Goal: Task Accomplishment & Management: Manage account settings

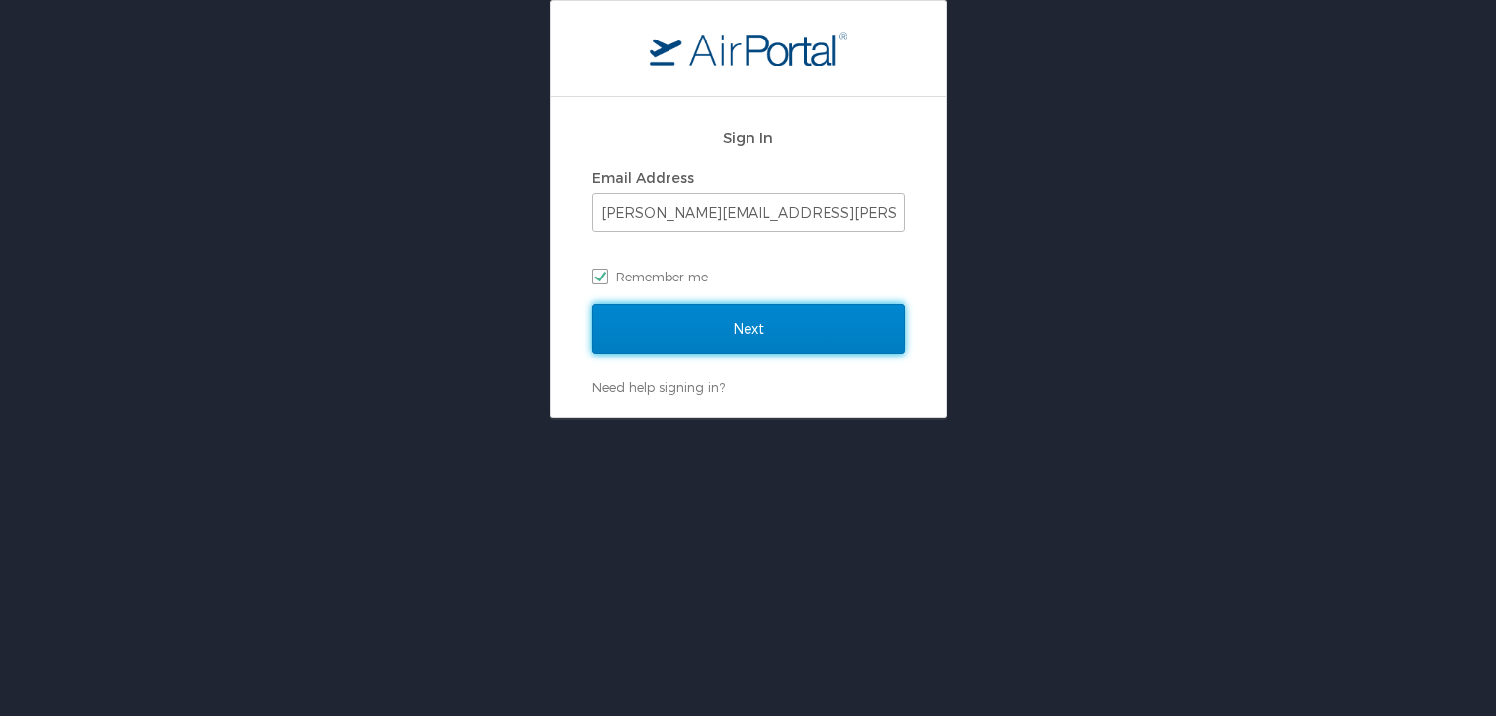
click at [741, 343] on input "Next" at bounding box center [748, 328] width 312 height 49
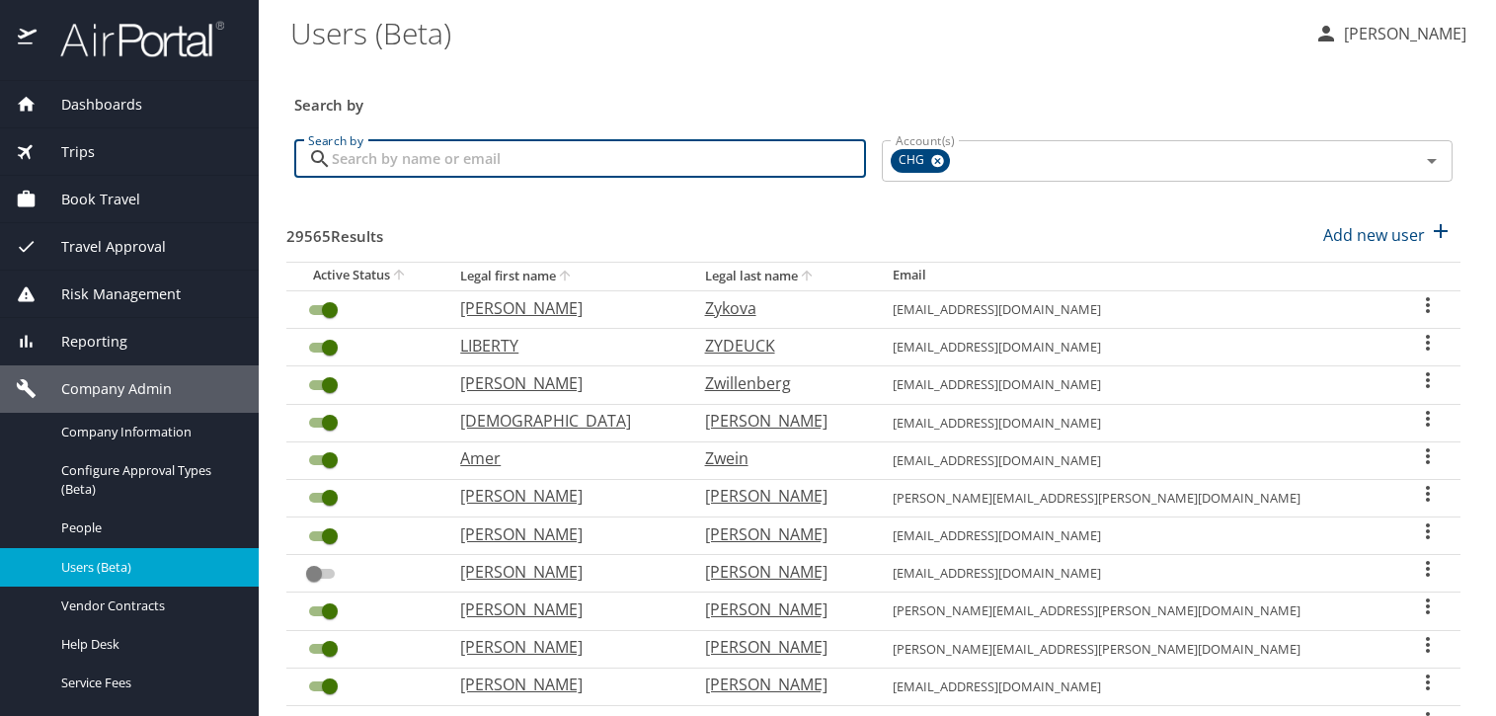
click at [526, 150] on input "Search by" at bounding box center [599, 159] width 534 height 38
paste input "[EMAIL_ADDRESS][DOMAIN_NAME]"
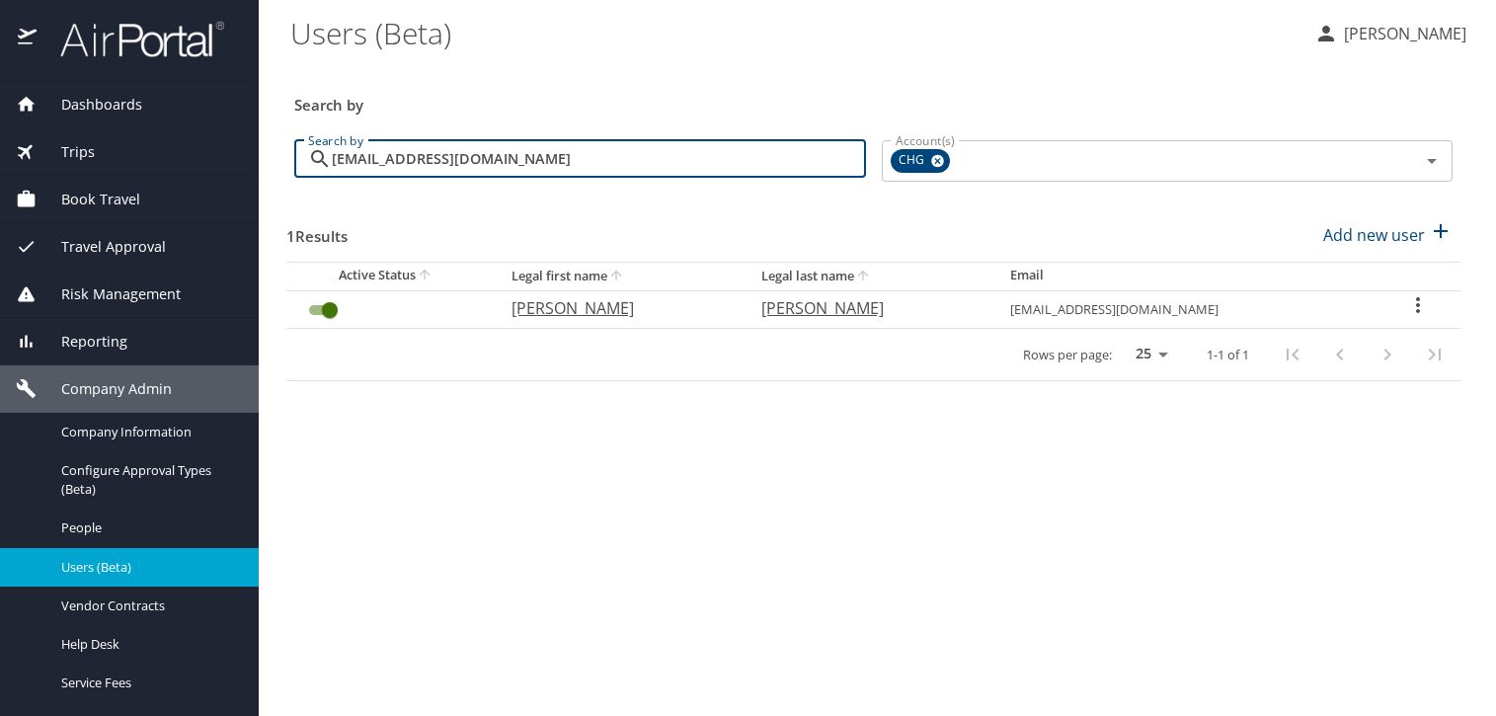
type input "[EMAIL_ADDRESS][DOMAIN_NAME]"
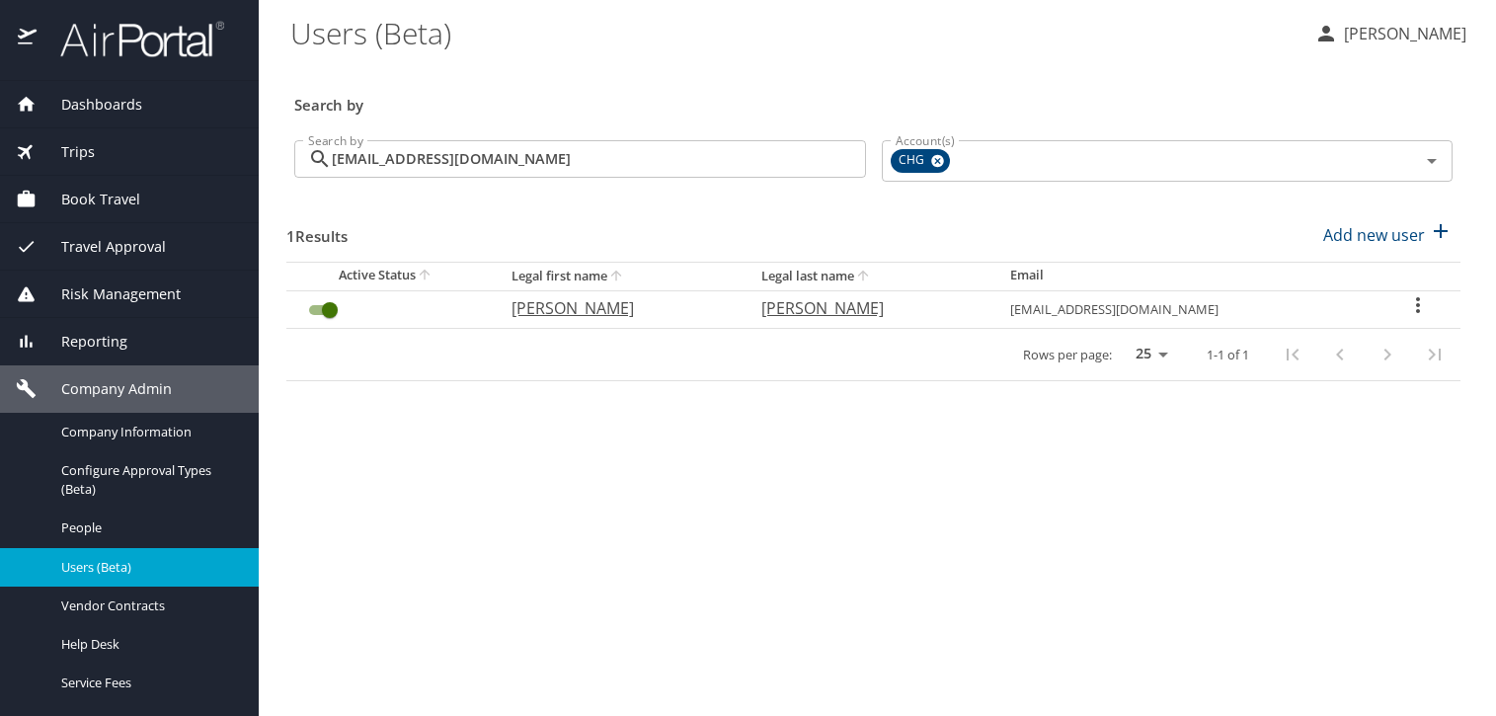
click at [1414, 304] on icon "User Search Table" at bounding box center [1418, 305] width 24 height 24
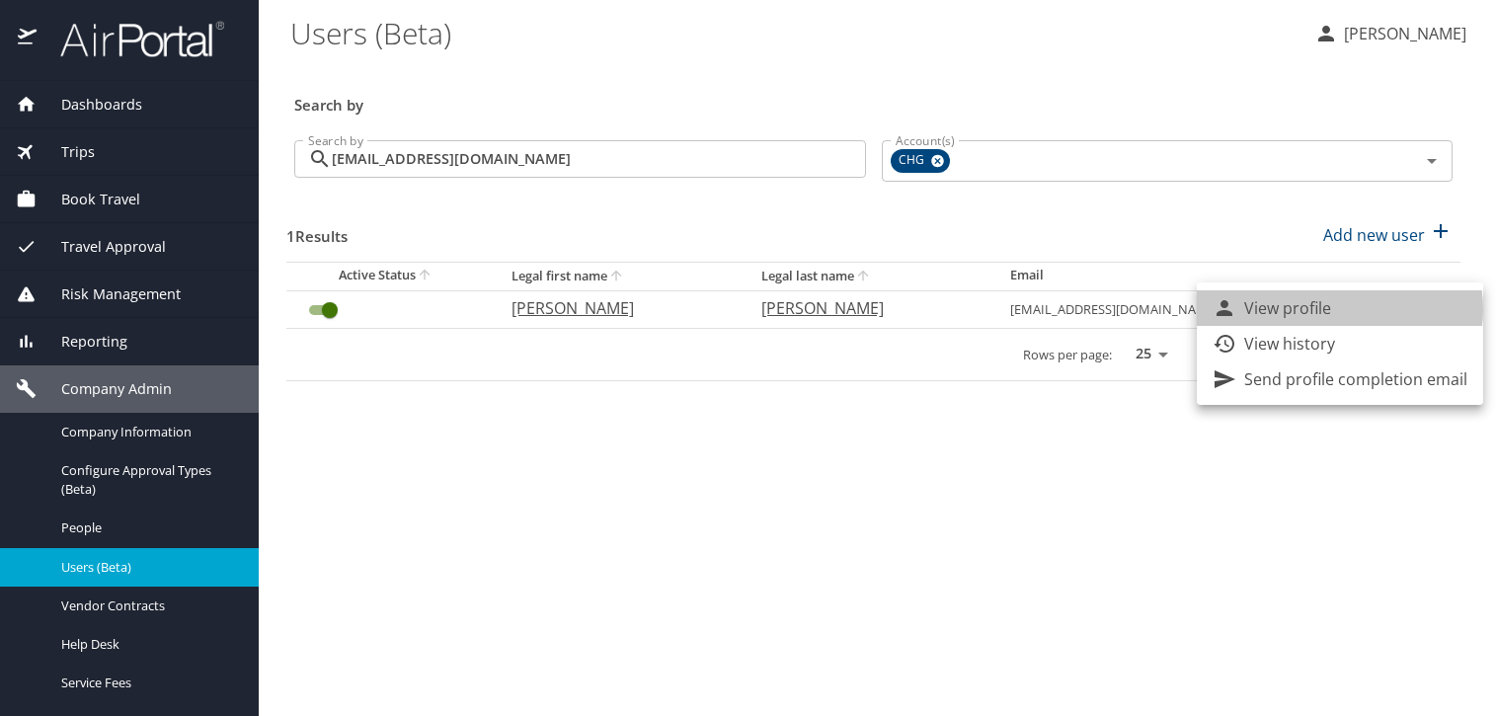
click at [1339, 309] on li "View profile" at bounding box center [1340, 308] width 286 height 36
select select "US"
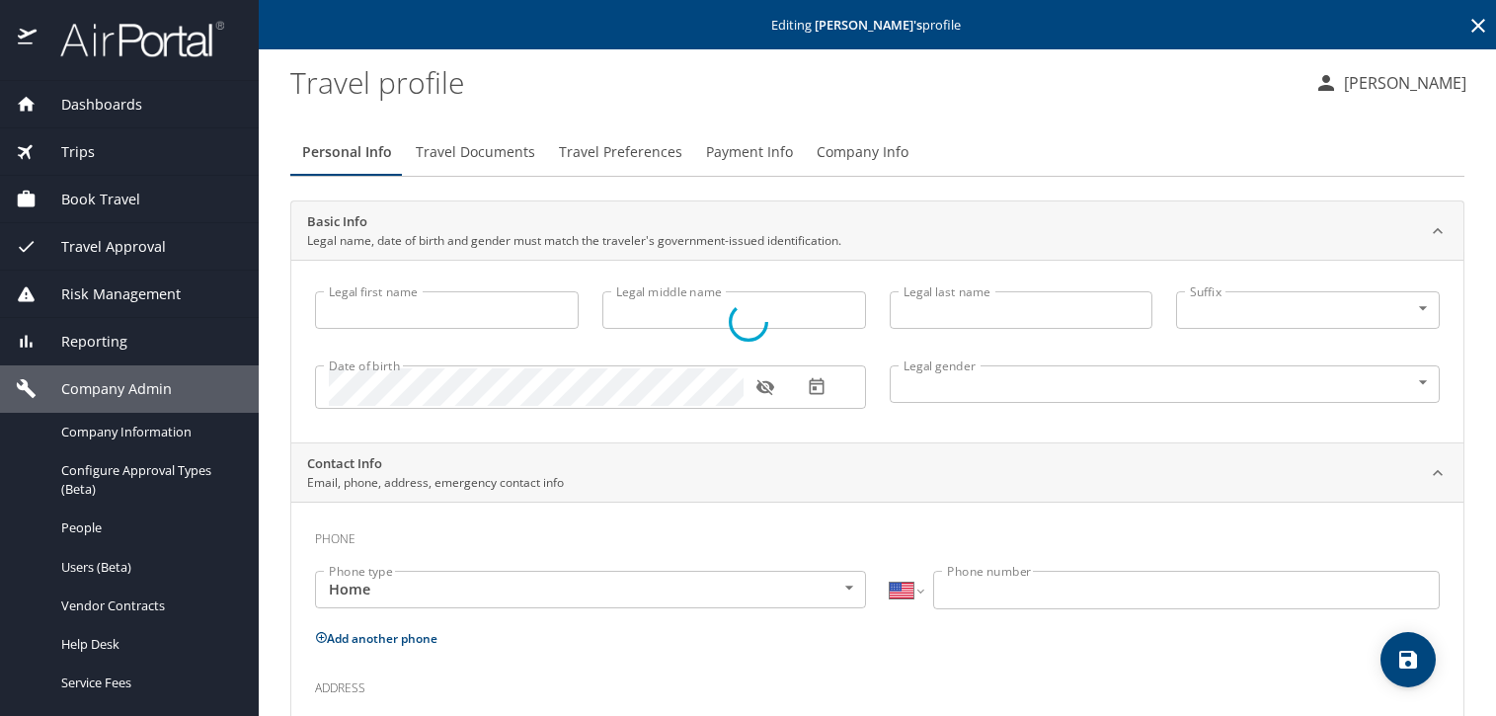
type input "[PERSON_NAME]"
type input "[DEMOGRAPHIC_DATA]"
select select "US"
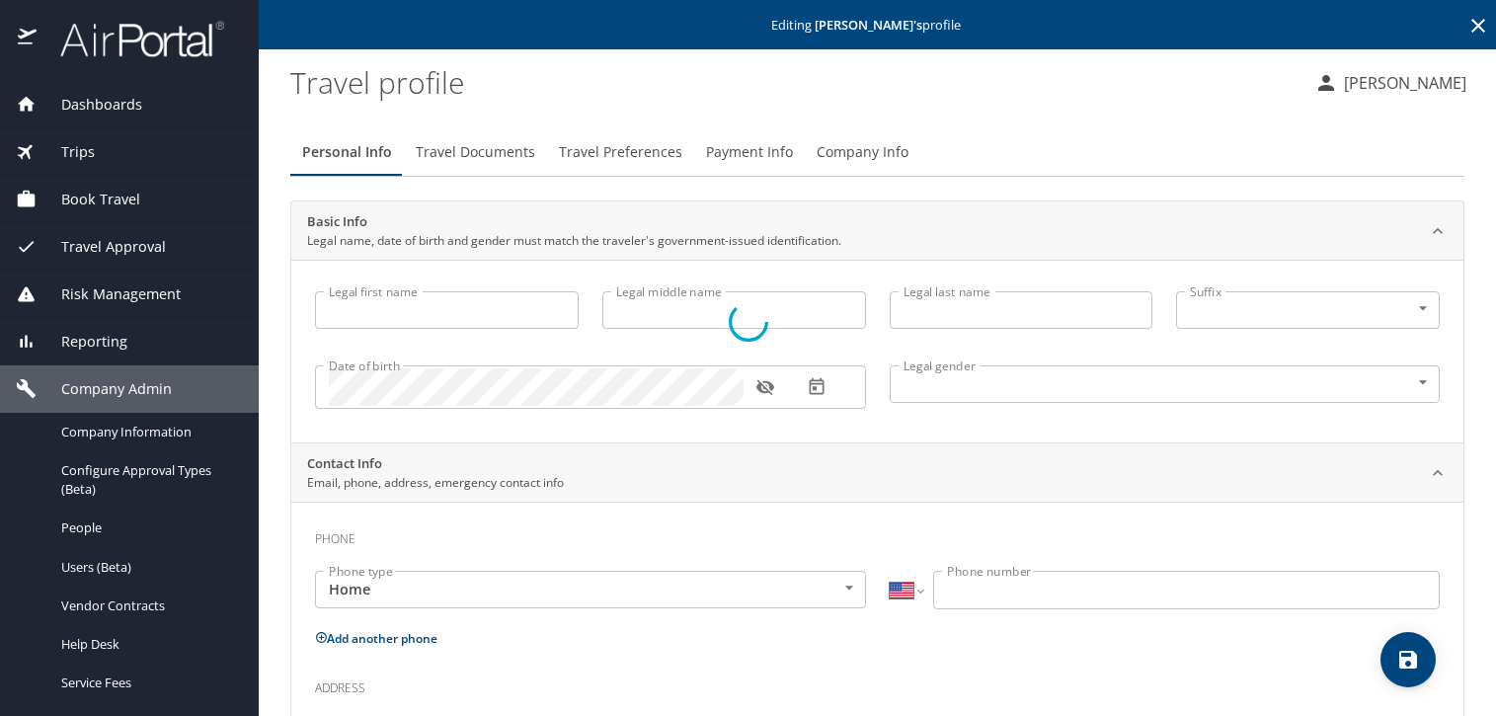
select select "US"
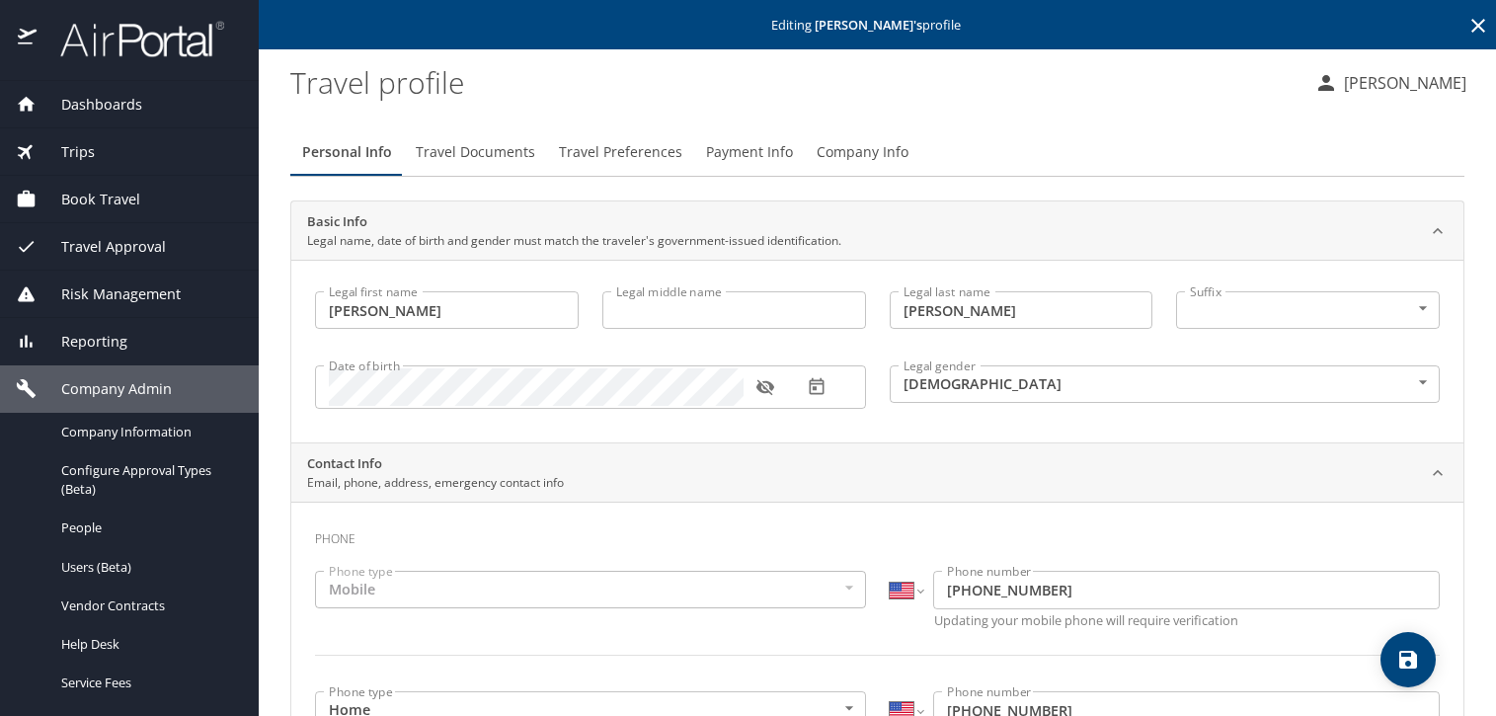
click at [469, 156] on span "Travel Documents" at bounding box center [475, 152] width 119 height 25
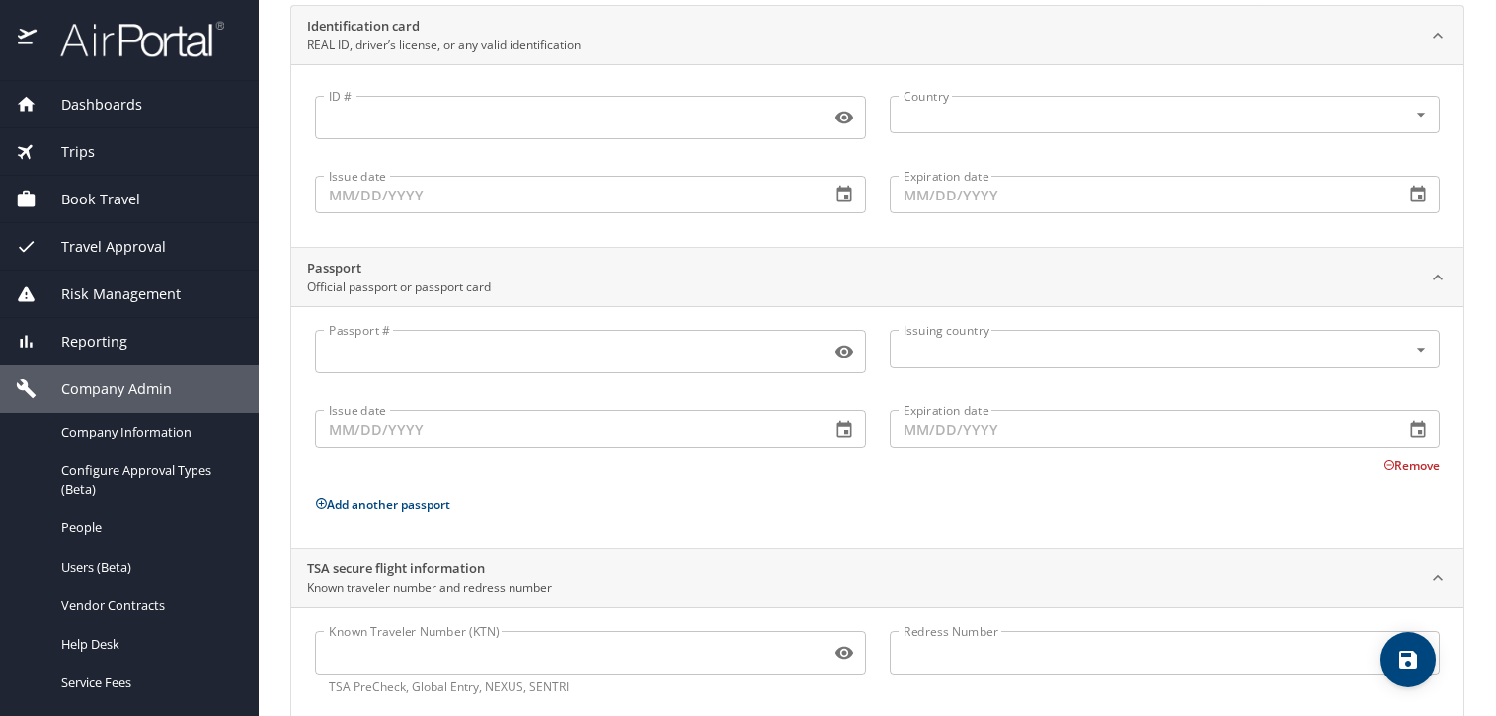
scroll to position [236, 0]
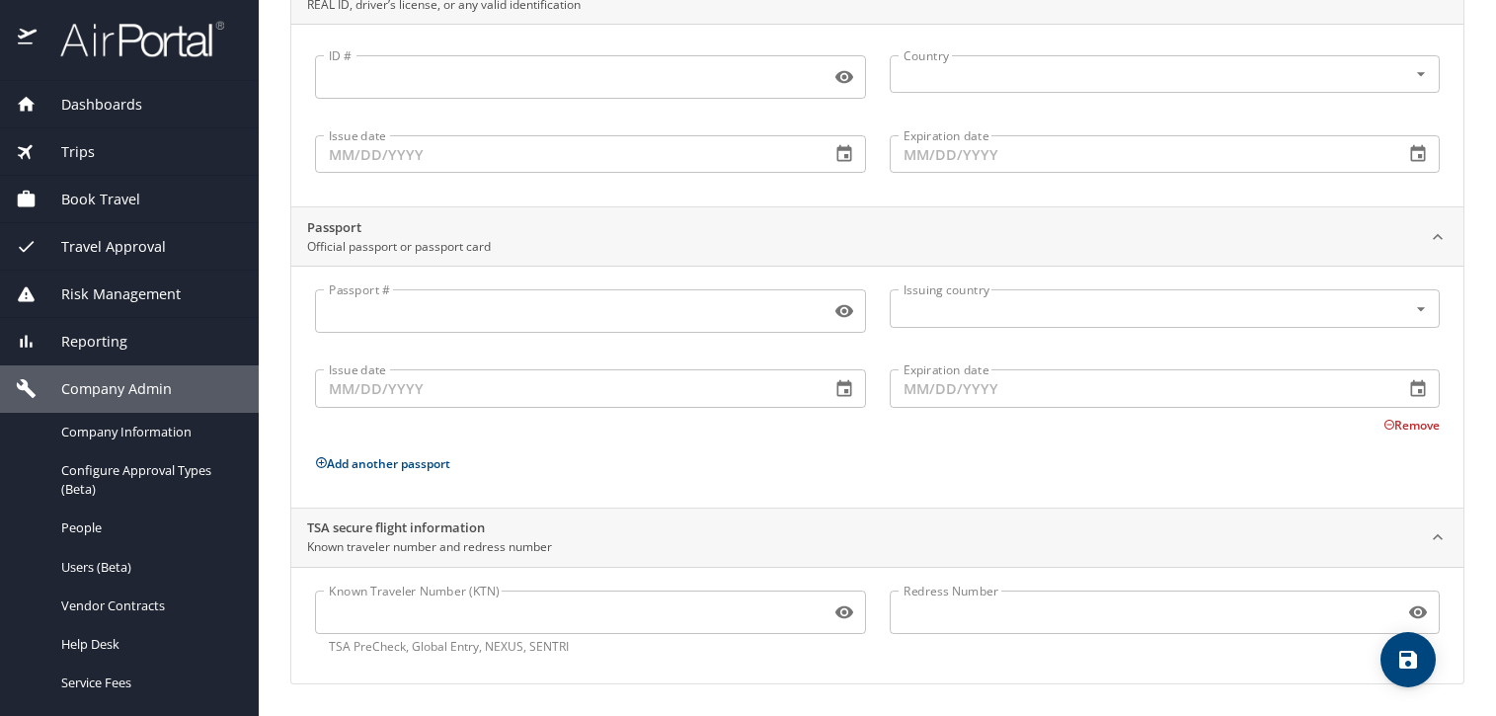
click at [674, 632] on div "Known Traveler Number (KTN)" at bounding box center [590, 611] width 551 height 43
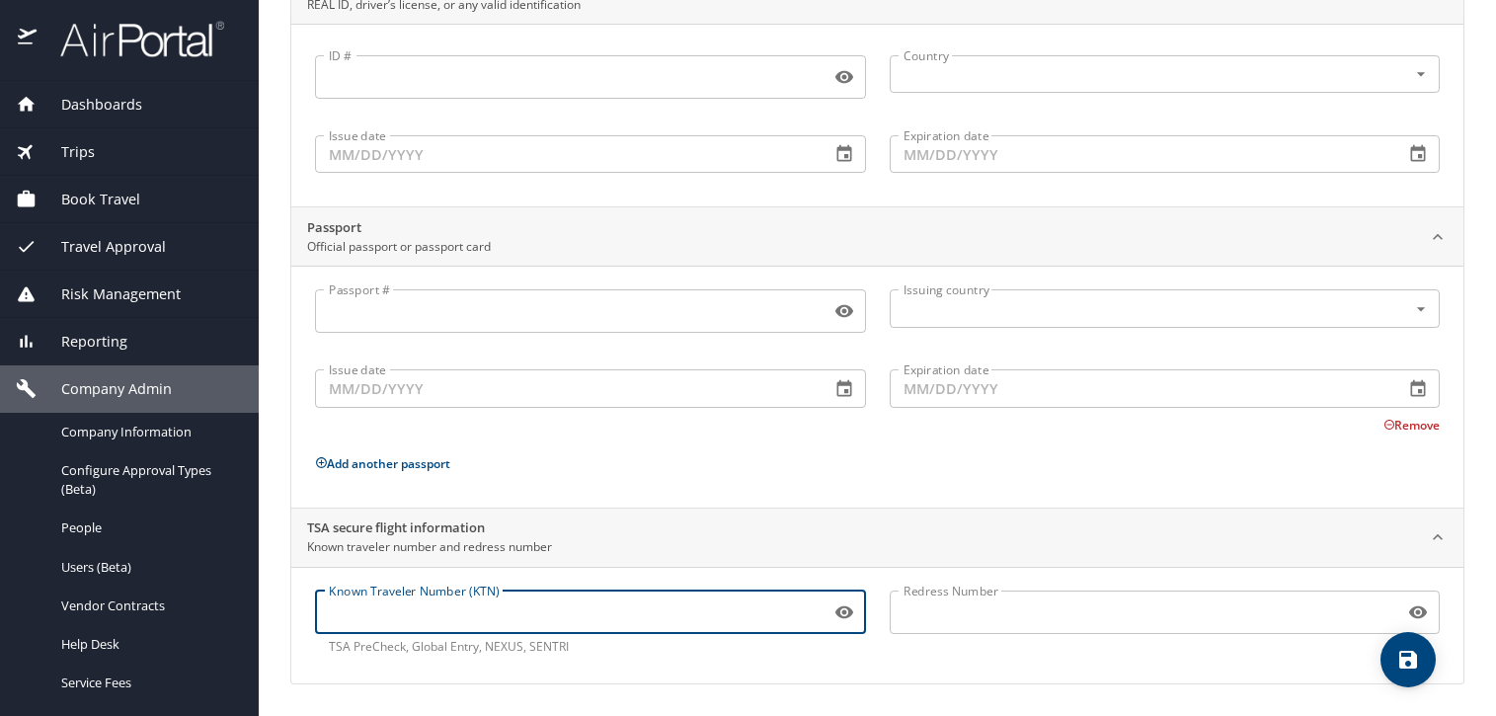
paste input "984405143"
type input "984405143"
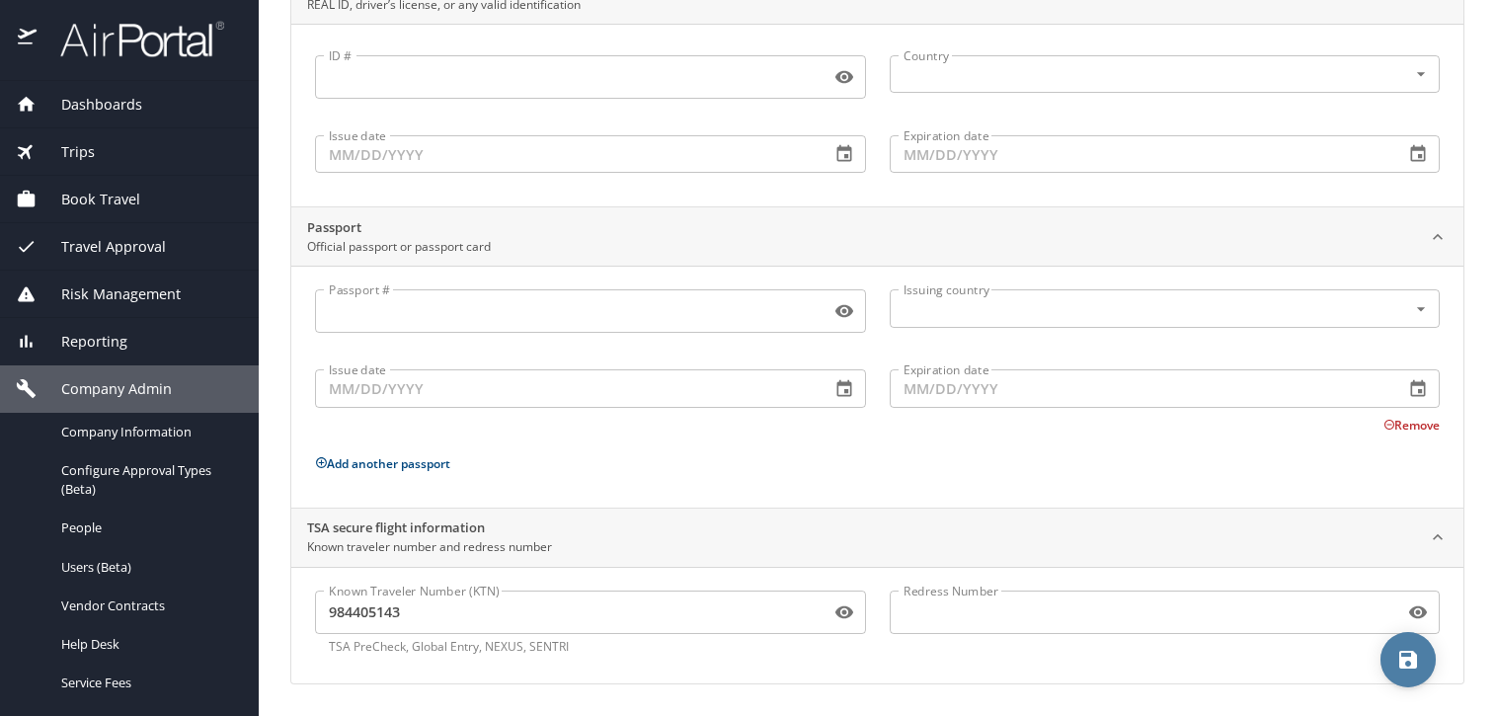
click at [1403, 672] on button "save" at bounding box center [1407, 659] width 55 height 55
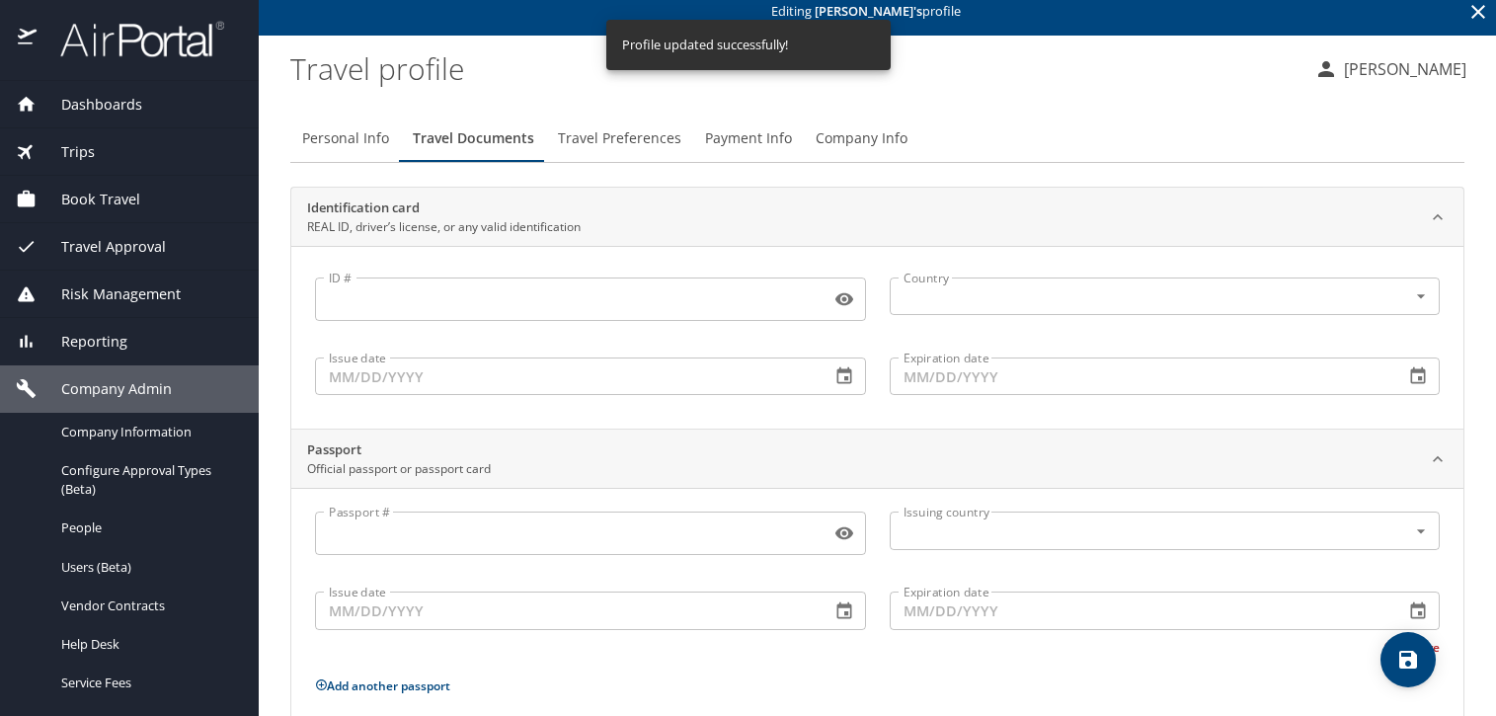
scroll to position [0, 0]
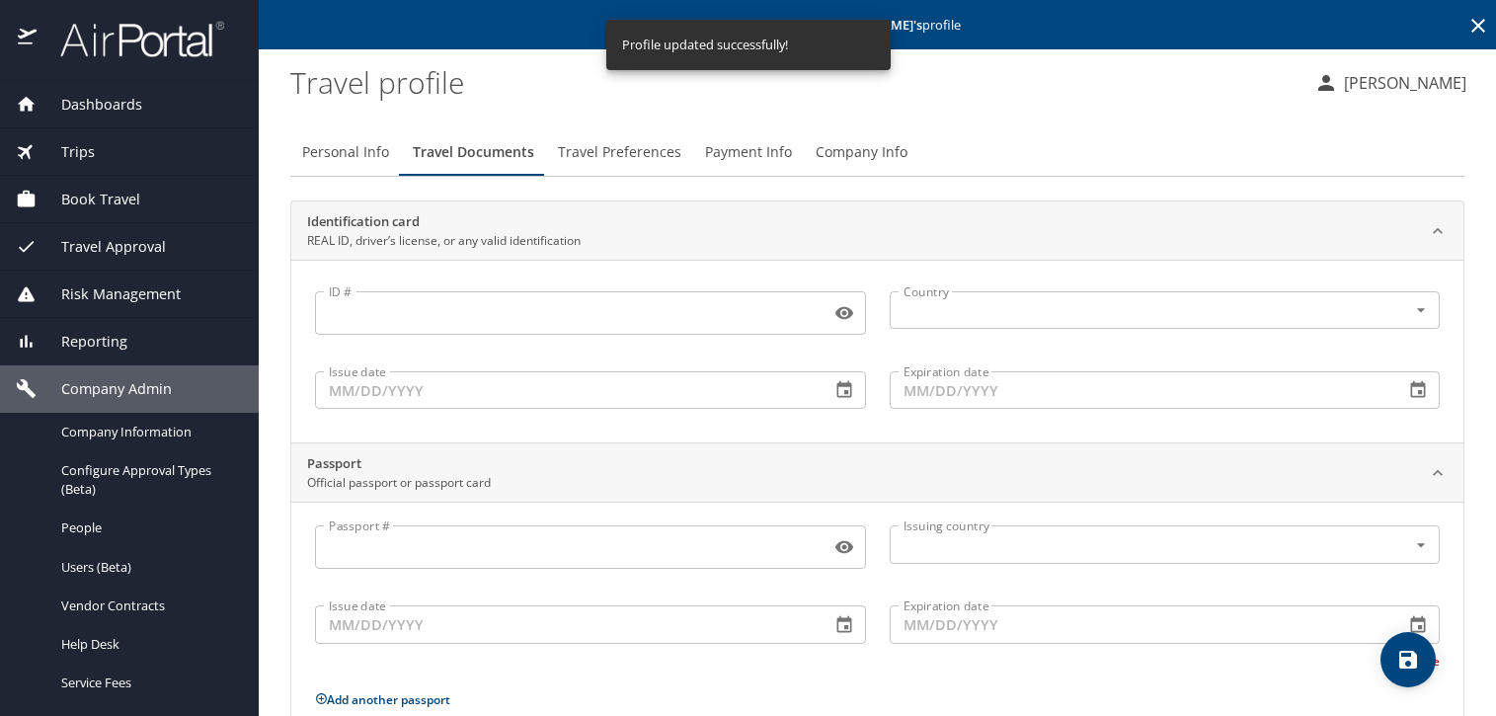
click at [589, 151] on span "Travel Preferences" at bounding box center [619, 152] width 123 height 25
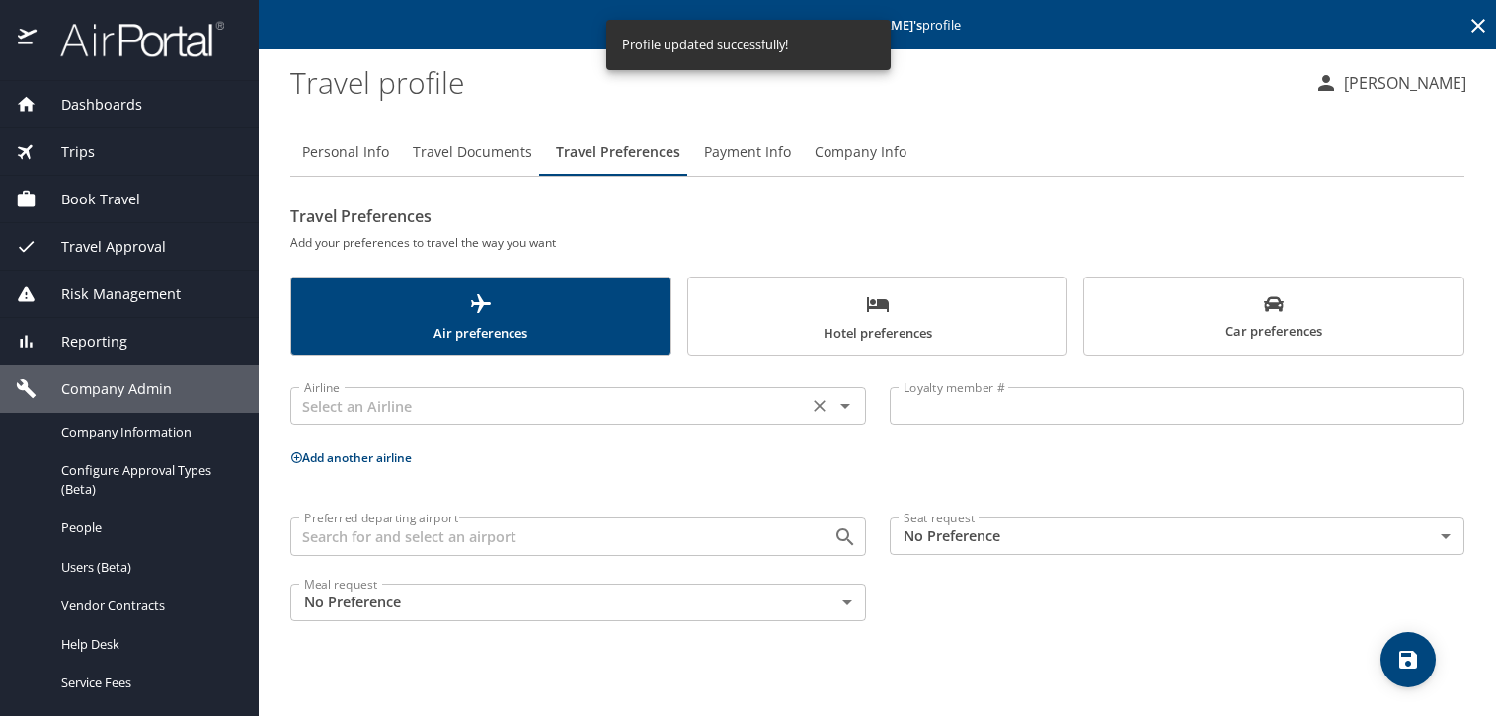
click at [548, 413] on input "text" at bounding box center [548, 406] width 505 height 26
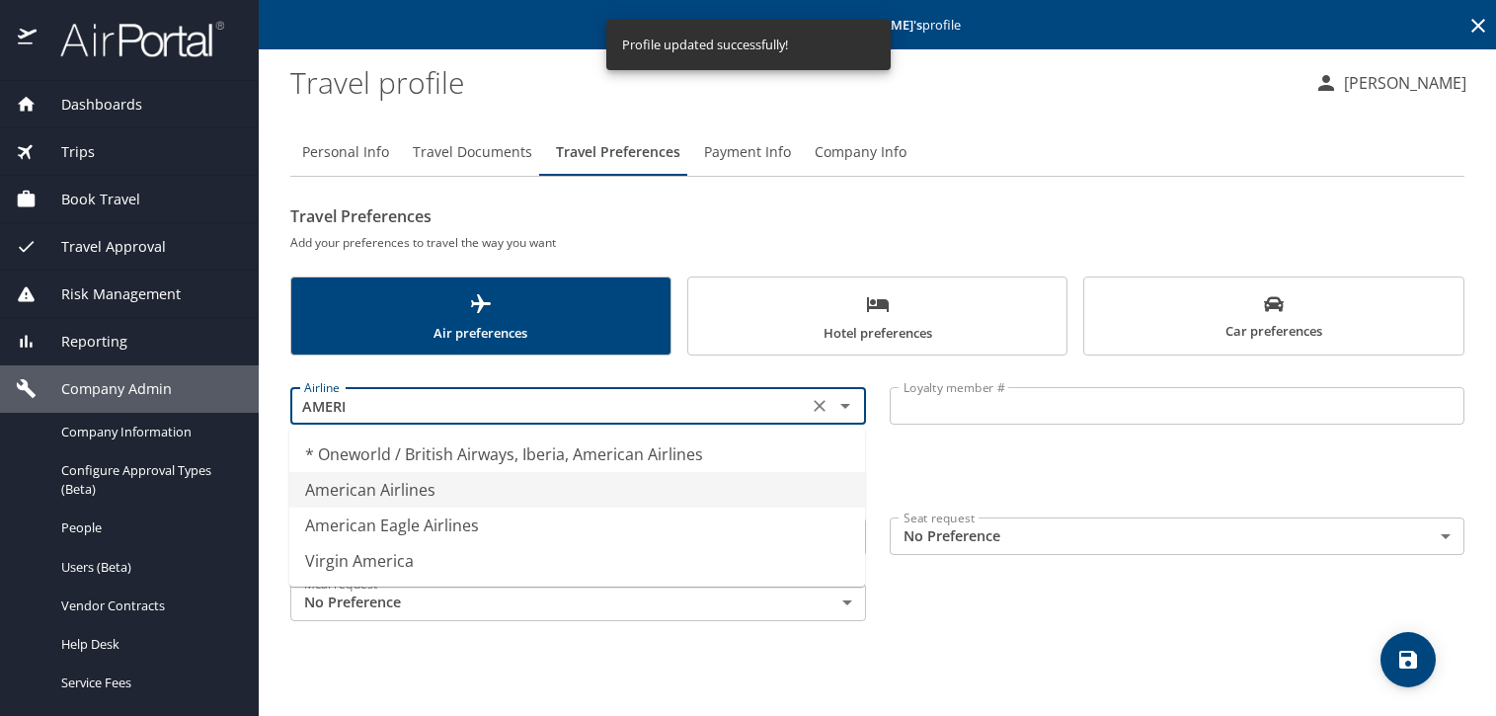
click at [531, 482] on li "American Airlines" at bounding box center [577, 490] width 576 height 36
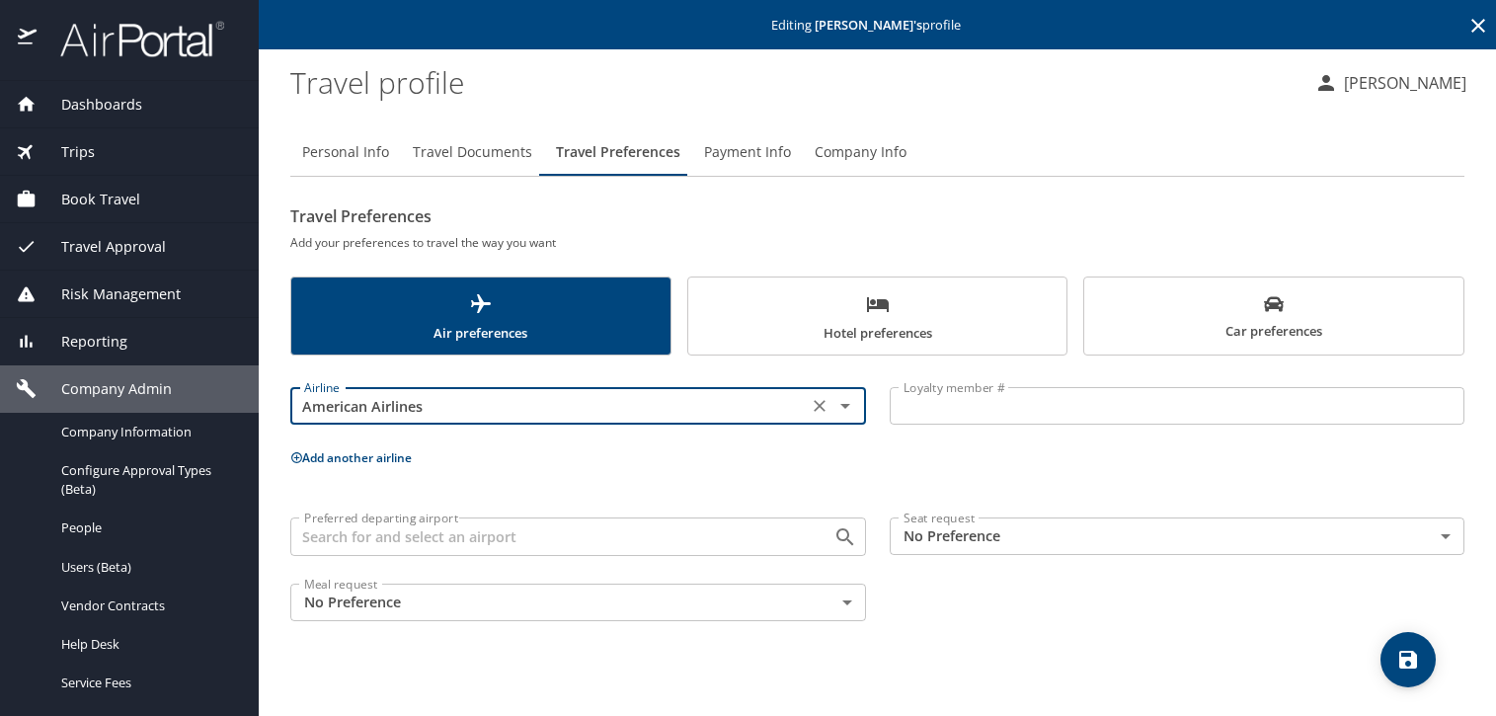
type input "American Airlines"
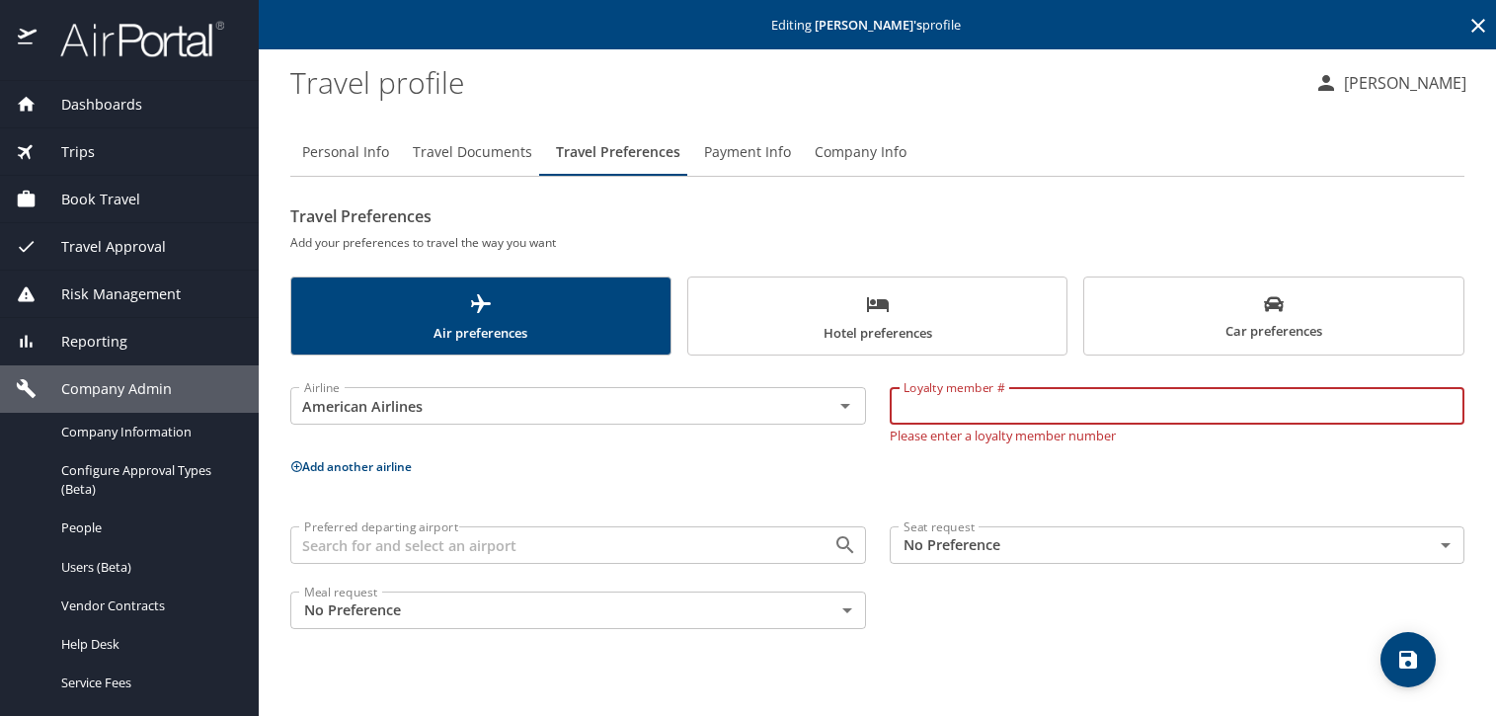
click at [926, 401] on input "Loyalty member #" at bounding box center [1177, 406] width 576 height 38
click at [929, 417] on input "Loyalty member #" at bounding box center [1177, 406] width 576 height 38
paste input "L013KC2"
type input "L013KC2"
click at [362, 463] on button "Add another airline" at bounding box center [350, 466] width 121 height 17
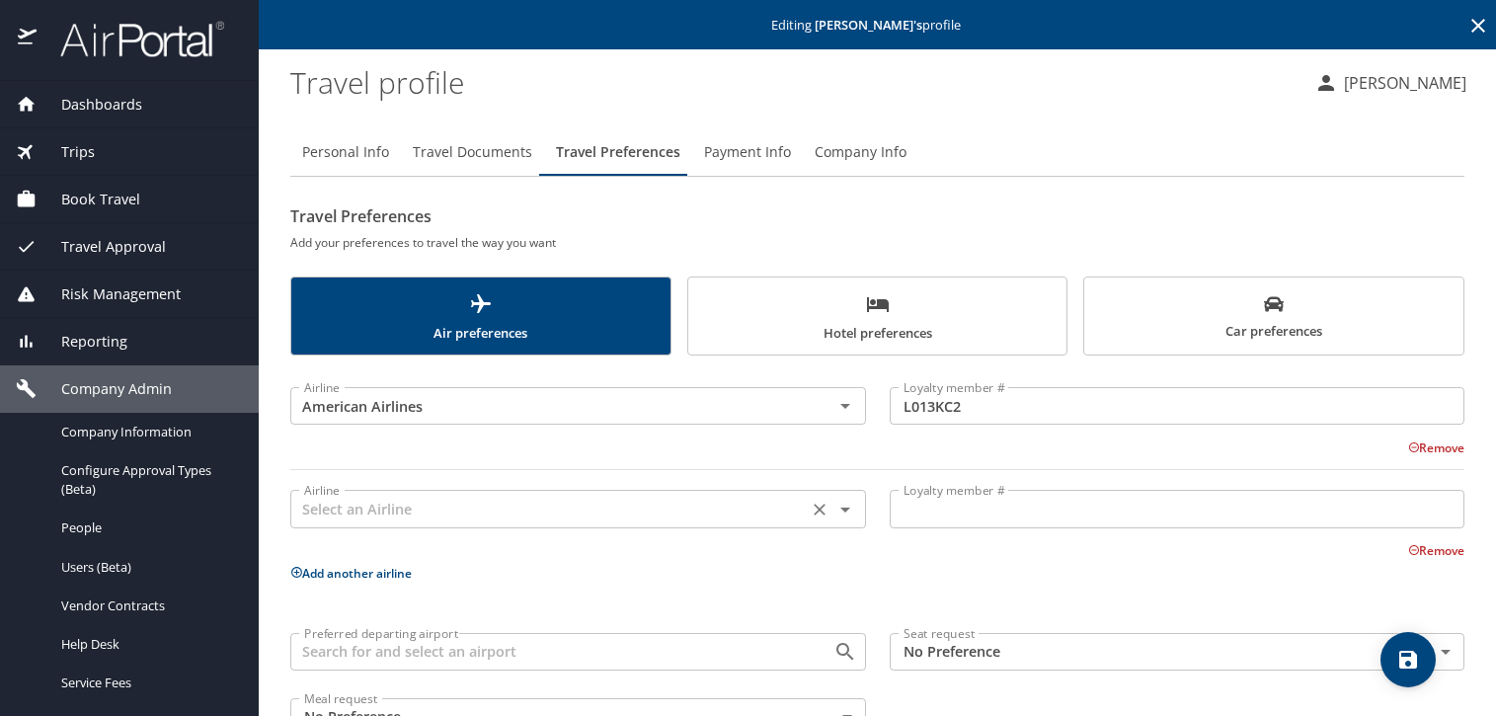
click at [375, 516] on input "text" at bounding box center [548, 509] width 505 height 26
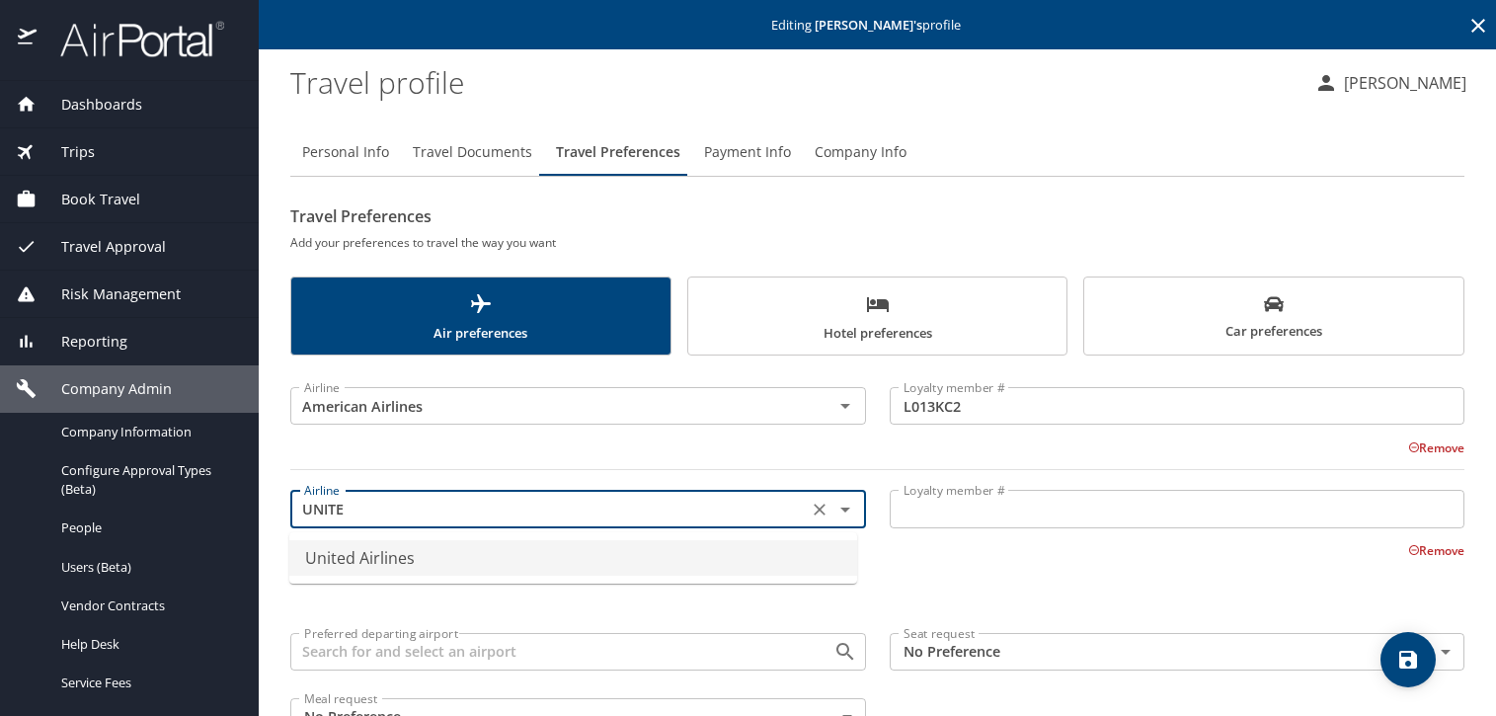
click at [367, 554] on li "United Airlines" at bounding box center [573, 558] width 568 height 36
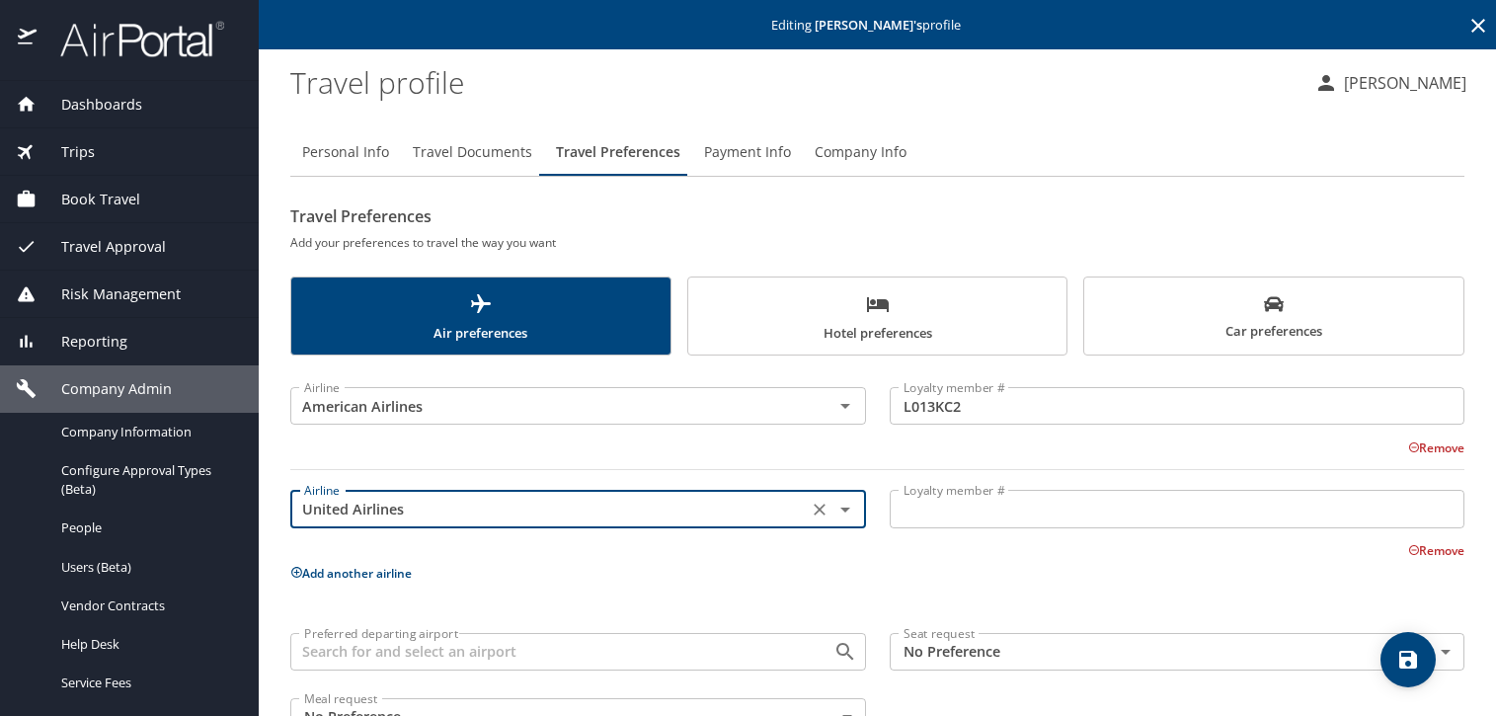
type input "United Airlines"
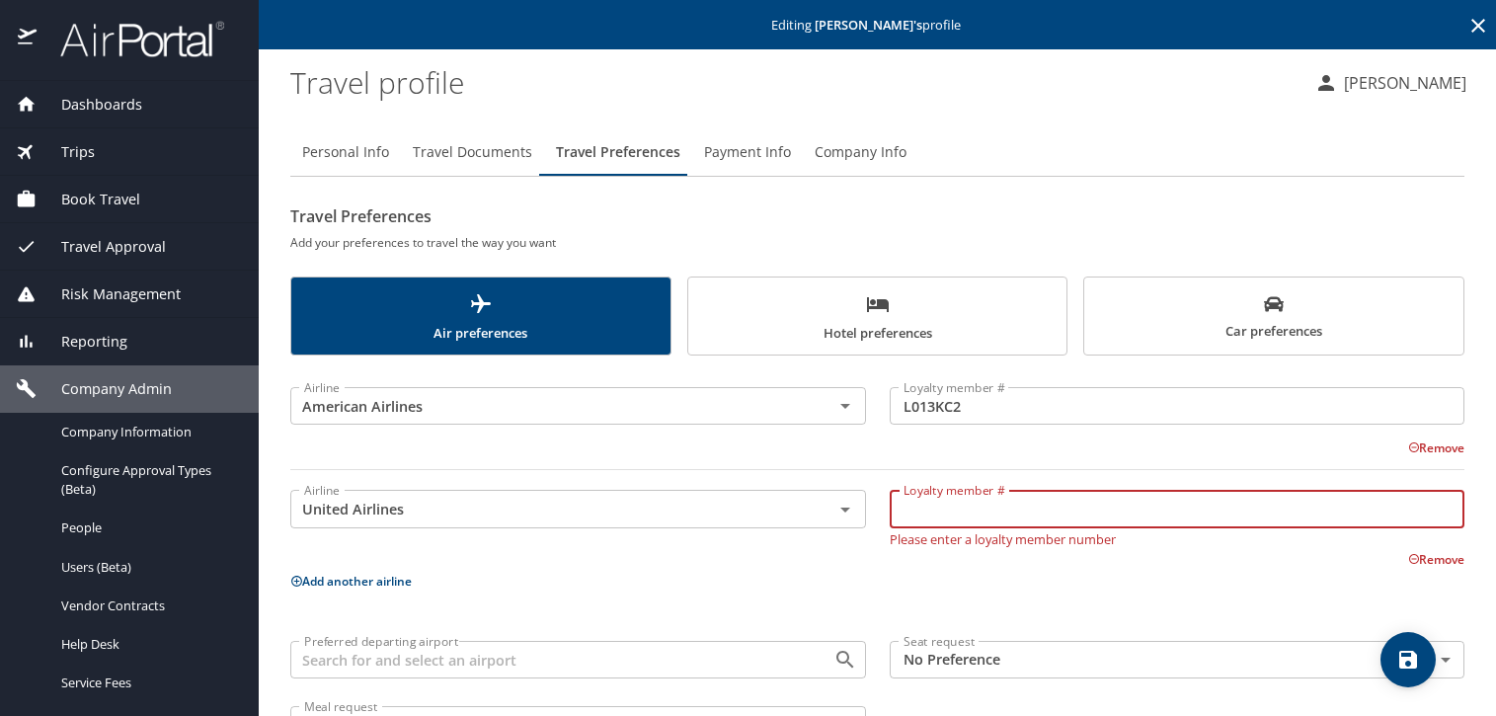
click at [992, 504] on input "Loyalty member #" at bounding box center [1177, 509] width 576 height 38
paste input "PLA00836"
type input "PLA00836"
click at [1422, 653] on span "save" at bounding box center [1407, 660] width 55 height 24
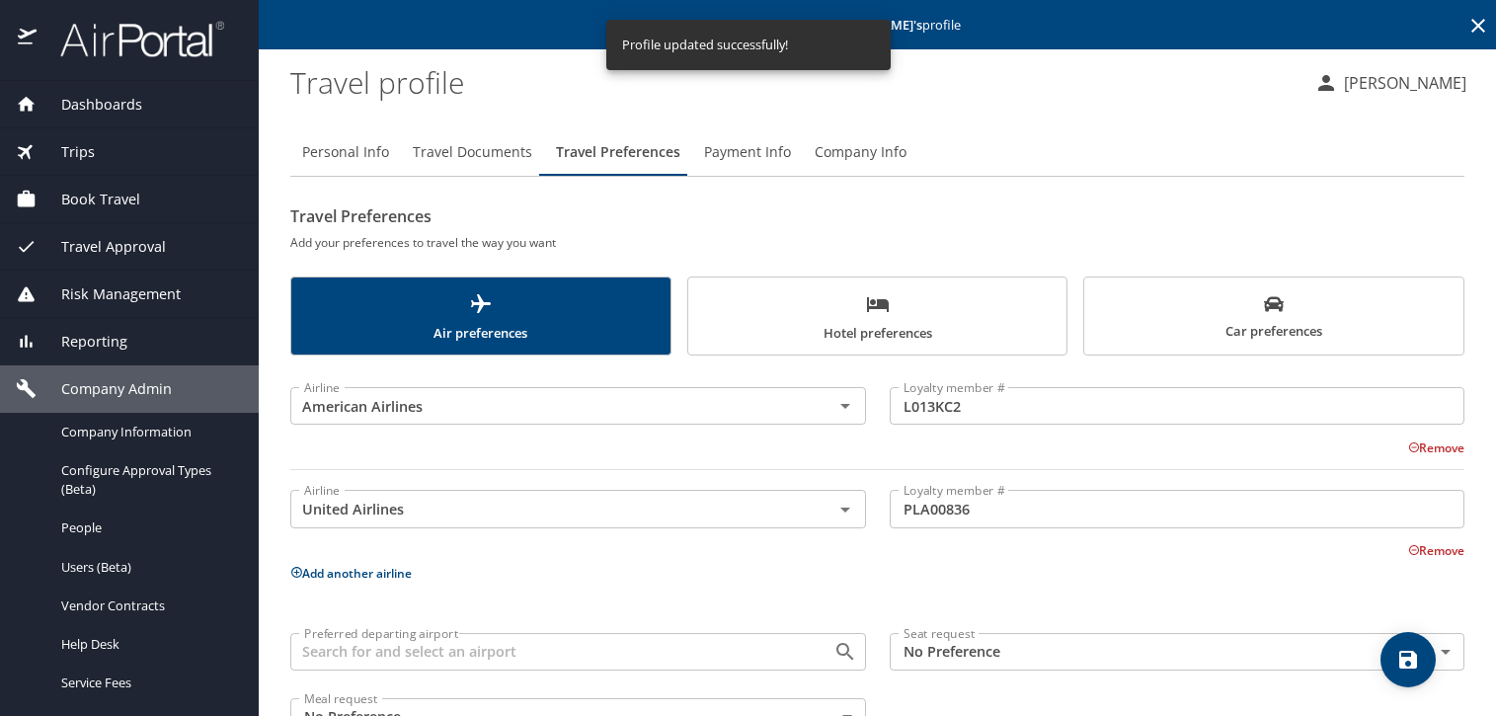
click at [1183, 320] on span "Car preferences" at bounding box center [1273, 318] width 355 height 48
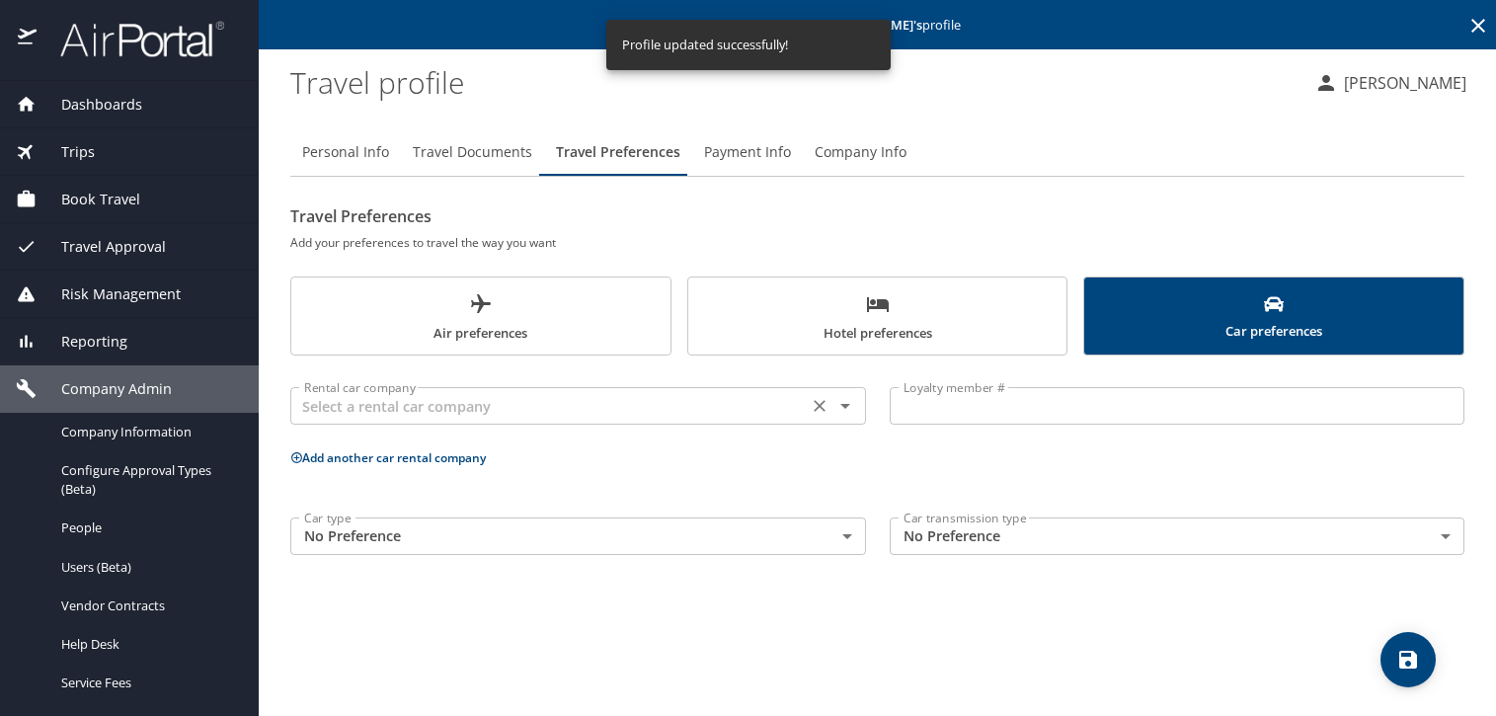
click at [639, 418] on input "text" at bounding box center [548, 406] width 505 height 26
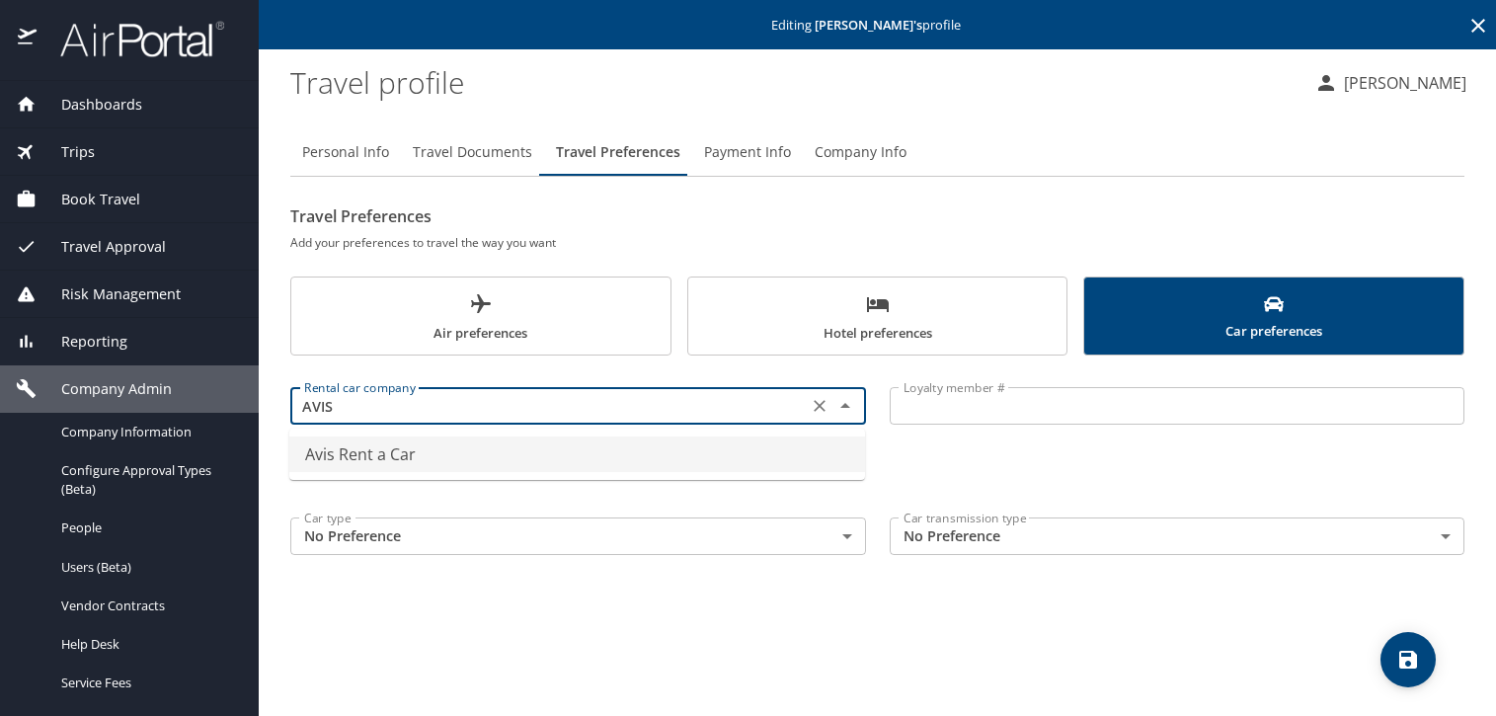
click at [611, 450] on li "Avis Rent a Car" at bounding box center [577, 454] width 576 height 36
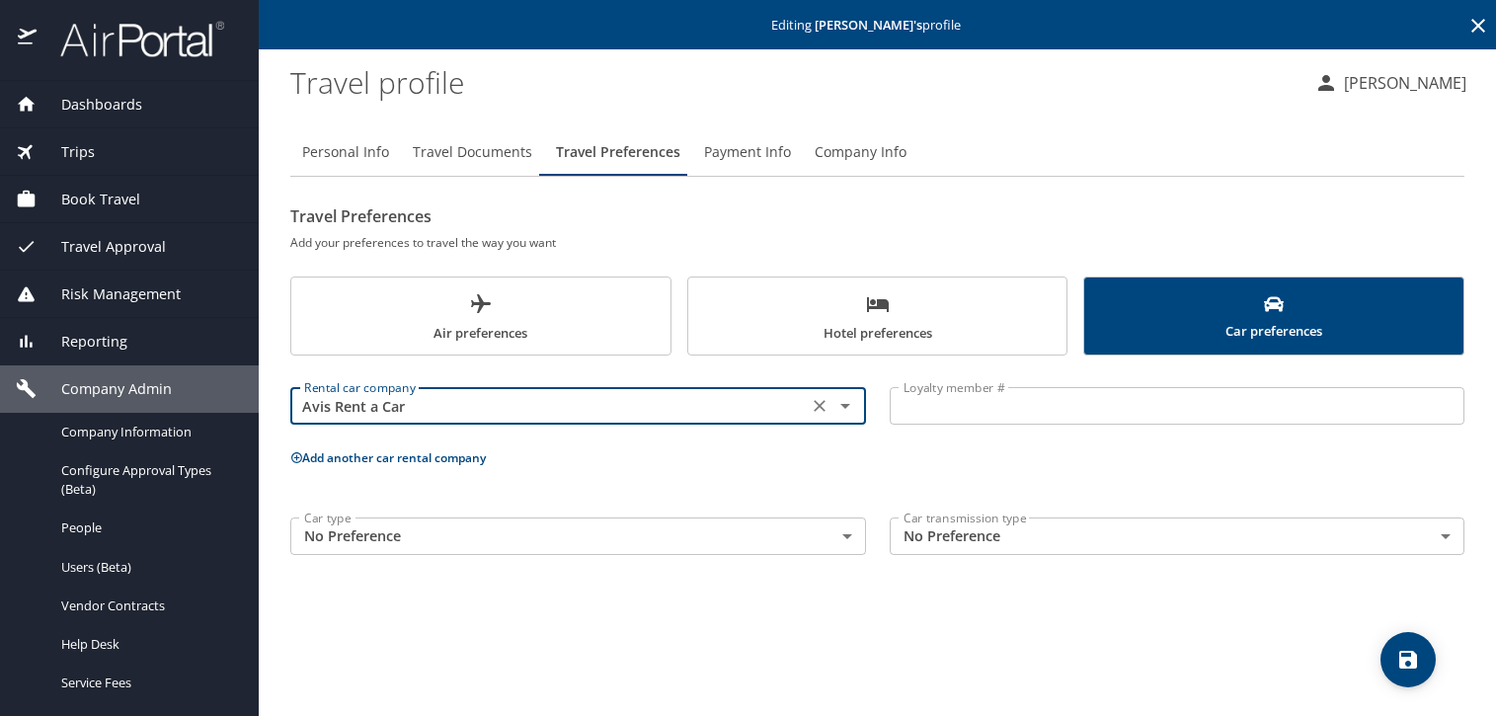
type input "Avis Rent a Car"
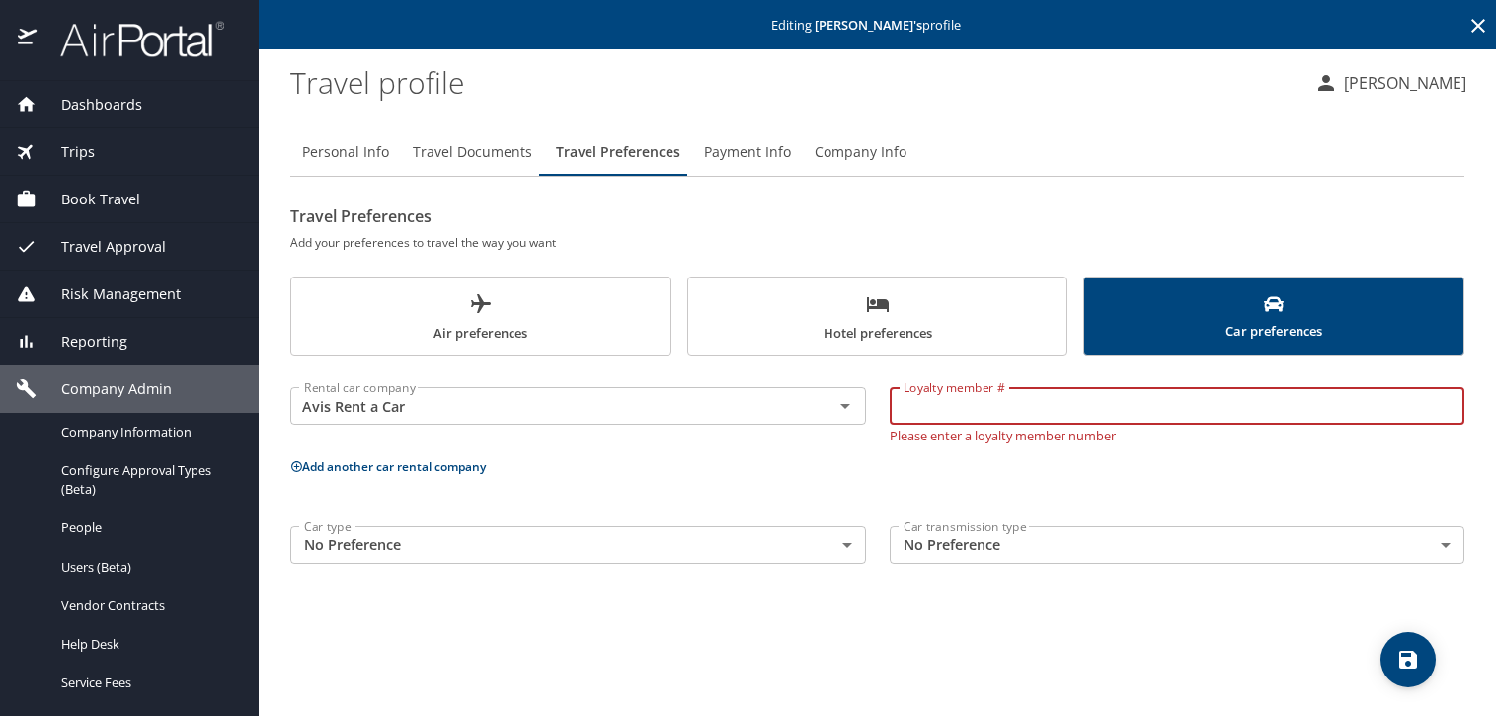
click at [936, 422] on input "Loyalty member #" at bounding box center [1177, 406] width 576 height 38
paste input "H5984G"
type input "H5984G"
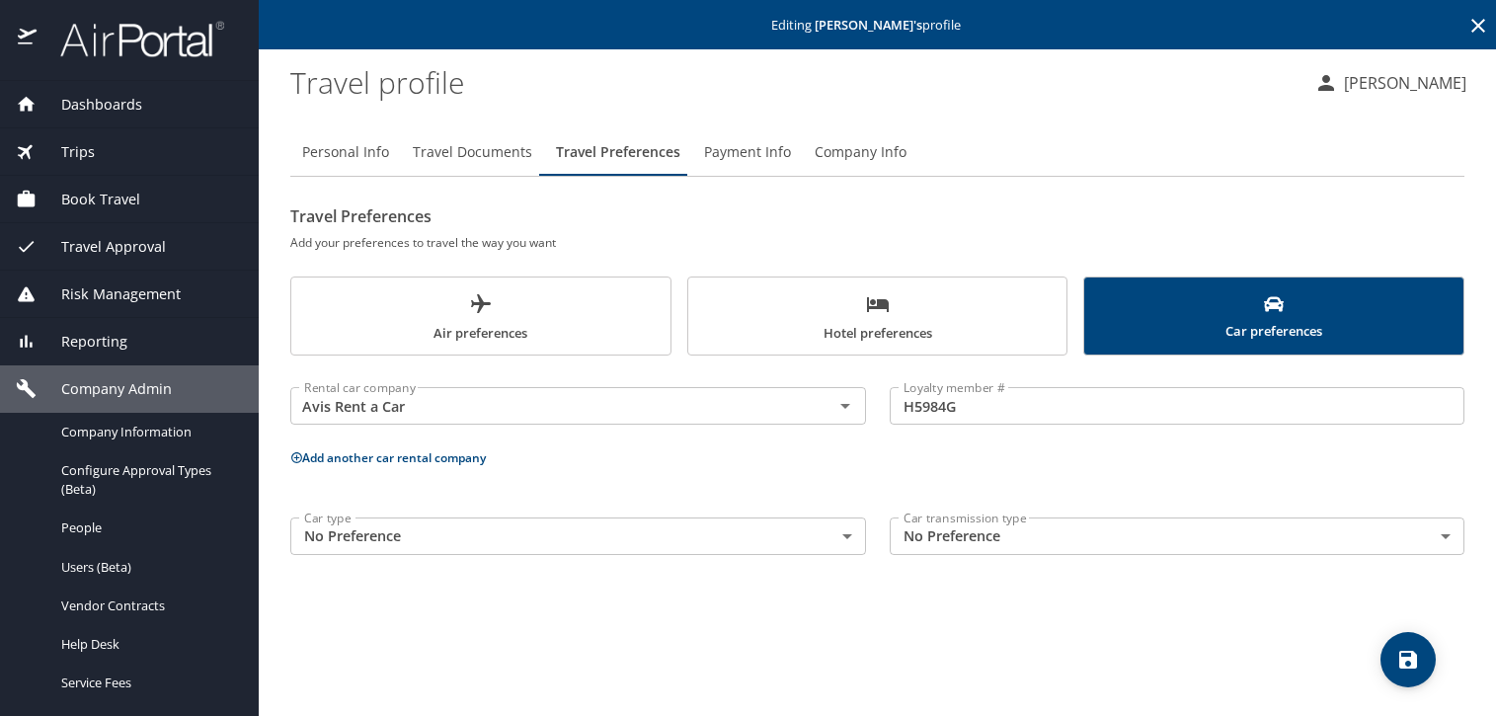
click at [380, 458] on button "Add another car rental company" at bounding box center [387, 457] width 195 height 17
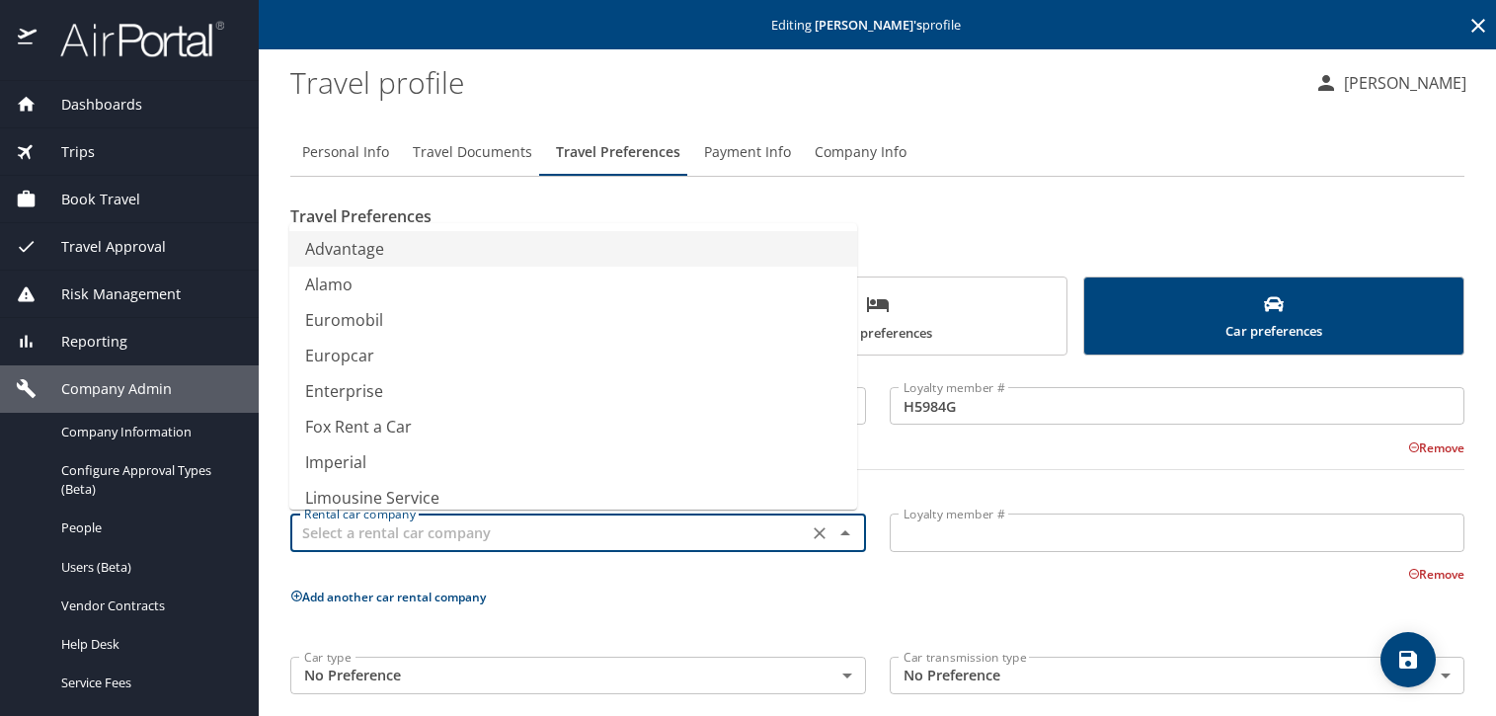
click at [397, 541] on input "text" at bounding box center [548, 532] width 505 height 26
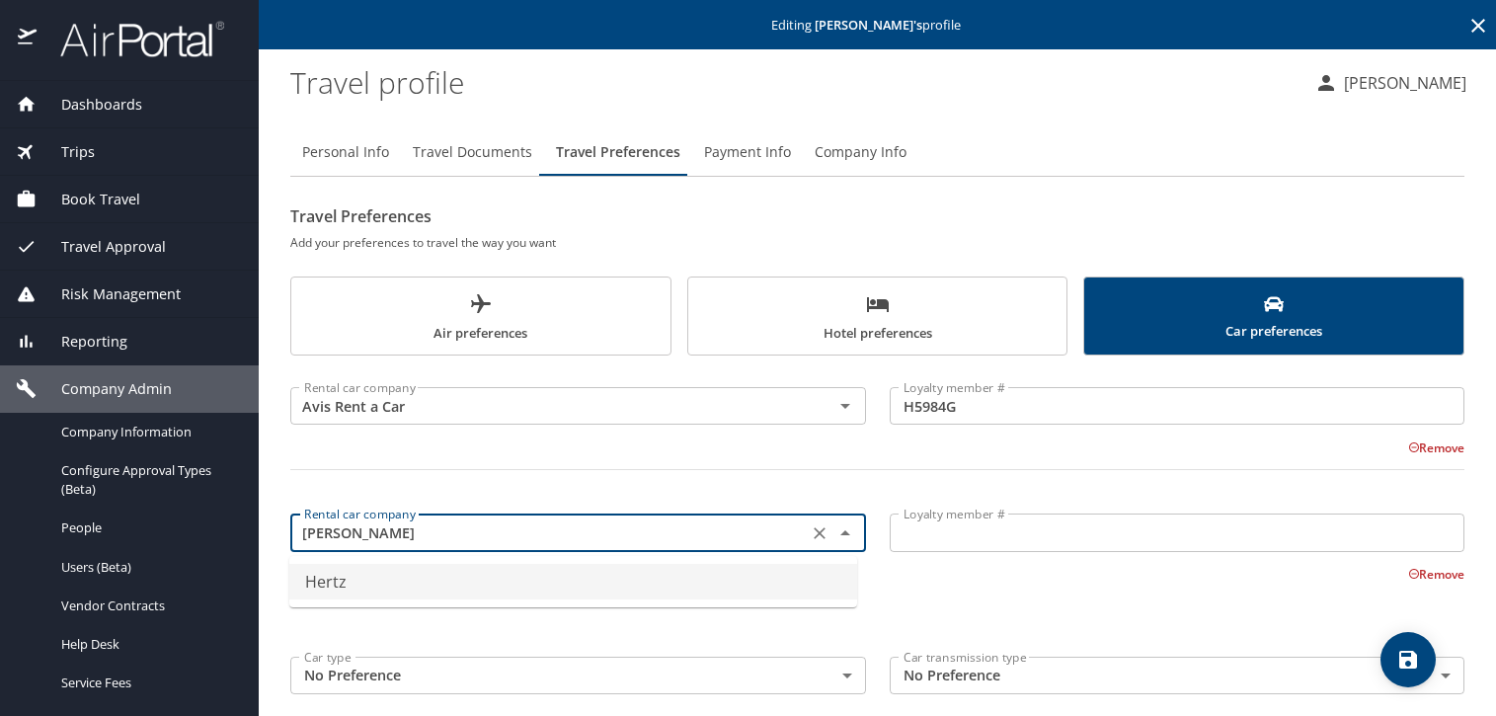
click at [370, 577] on li "Hertz" at bounding box center [573, 582] width 568 height 36
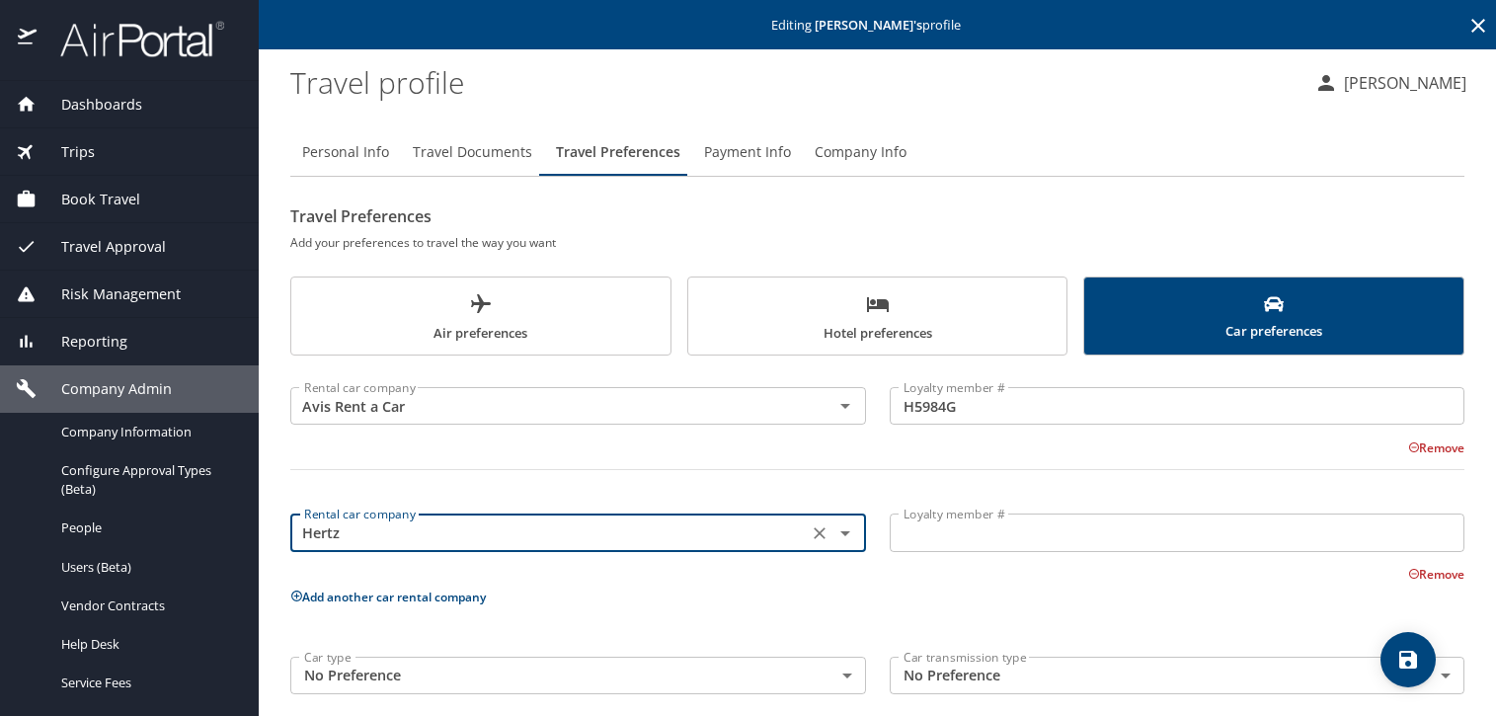
type input "Hertz"
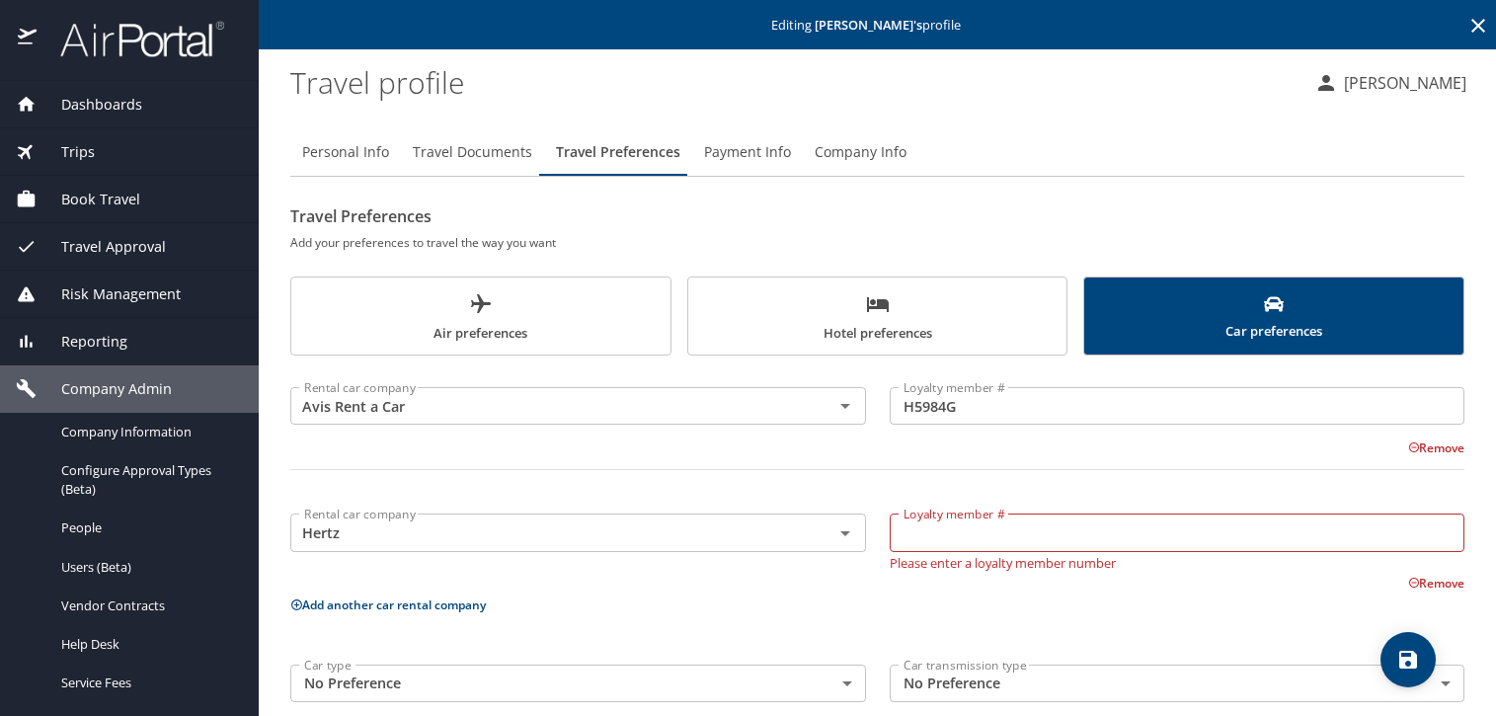
click at [1007, 526] on input "Loyalty member #" at bounding box center [1177, 532] width 576 height 38
paste input "60420419"
type input "60420419"
click at [1397, 657] on icon "save" at bounding box center [1408, 660] width 24 height 24
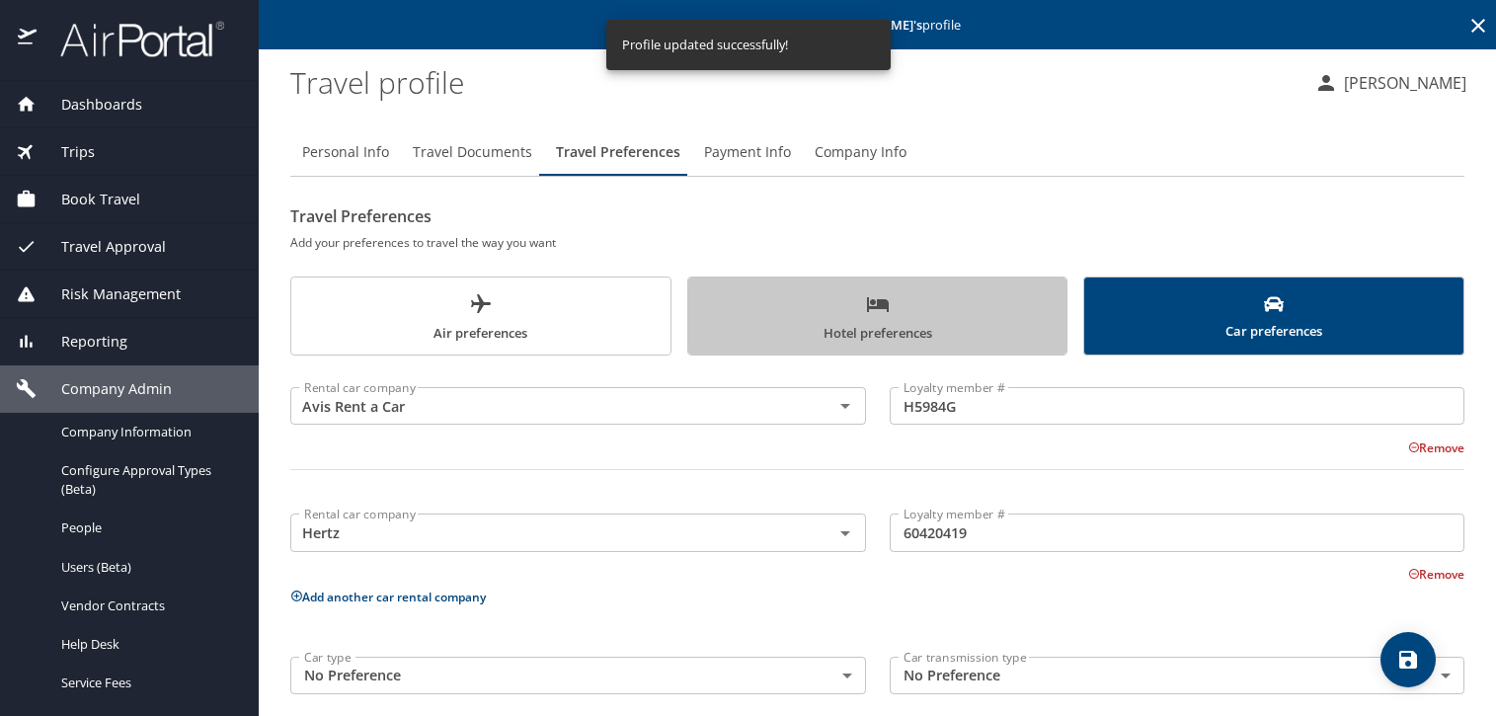
click at [904, 347] on button "Hotel preferences" at bounding box center [877, 315] width 381 height 79
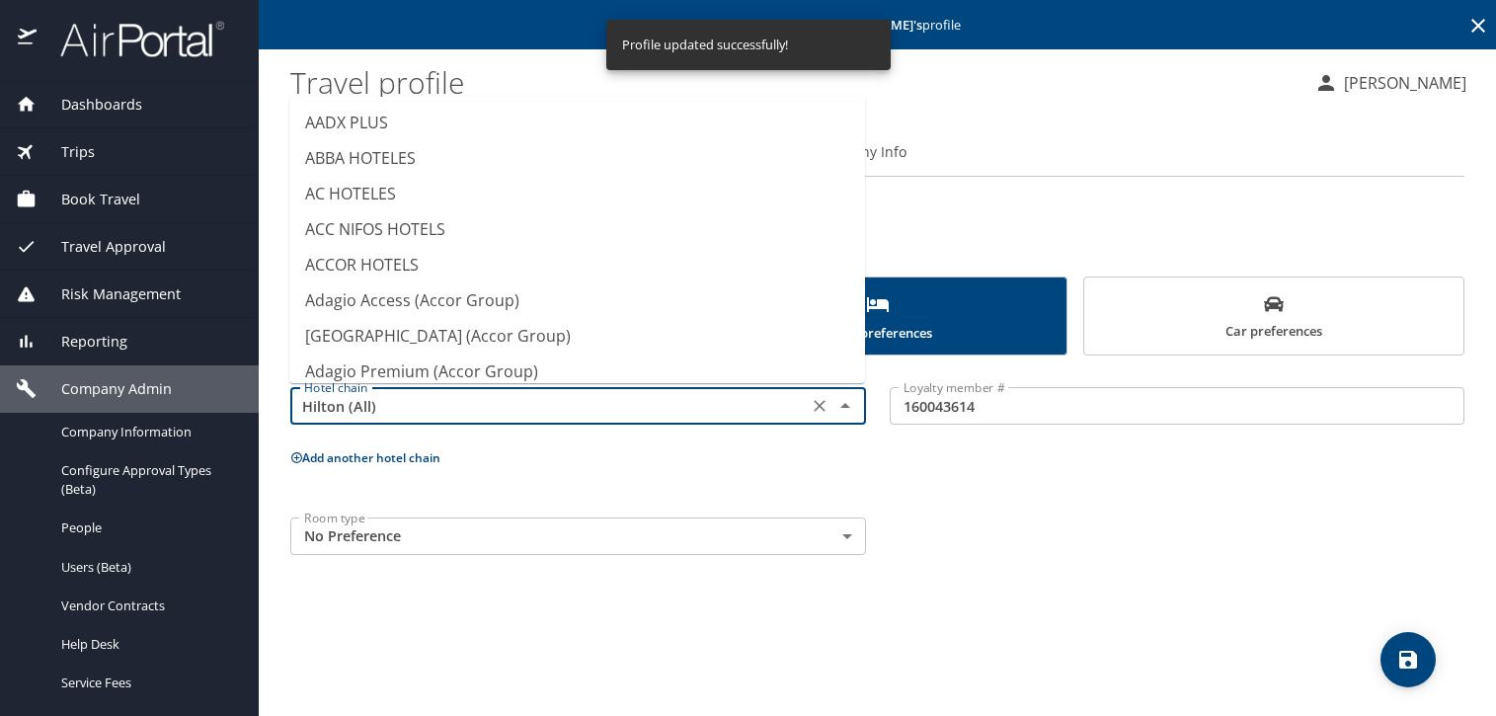
scroll to position [4133, 0]
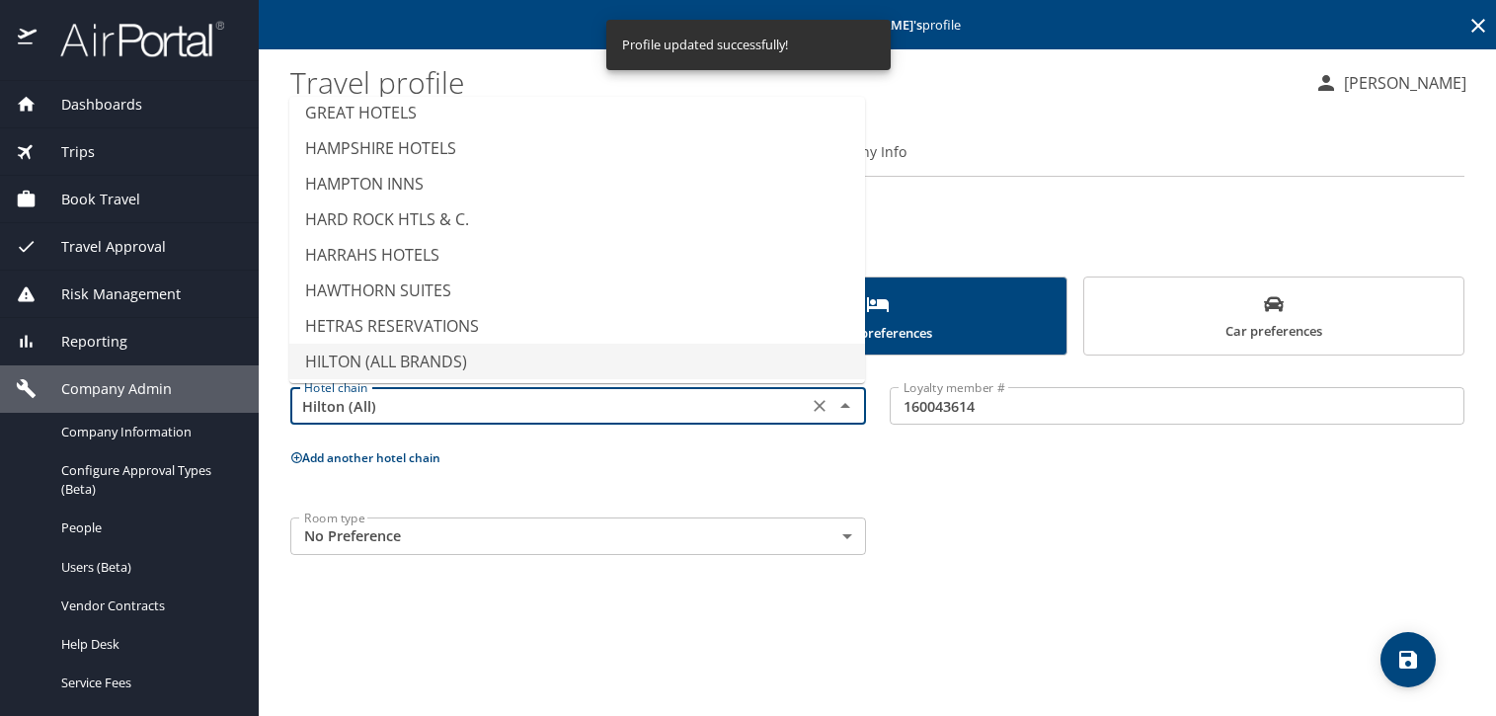
click at [668, 408] on input "Hilton (All)" at bounding box center [548, 406] width 505 height 26
type input "HILTON (ALL BRANDS)"
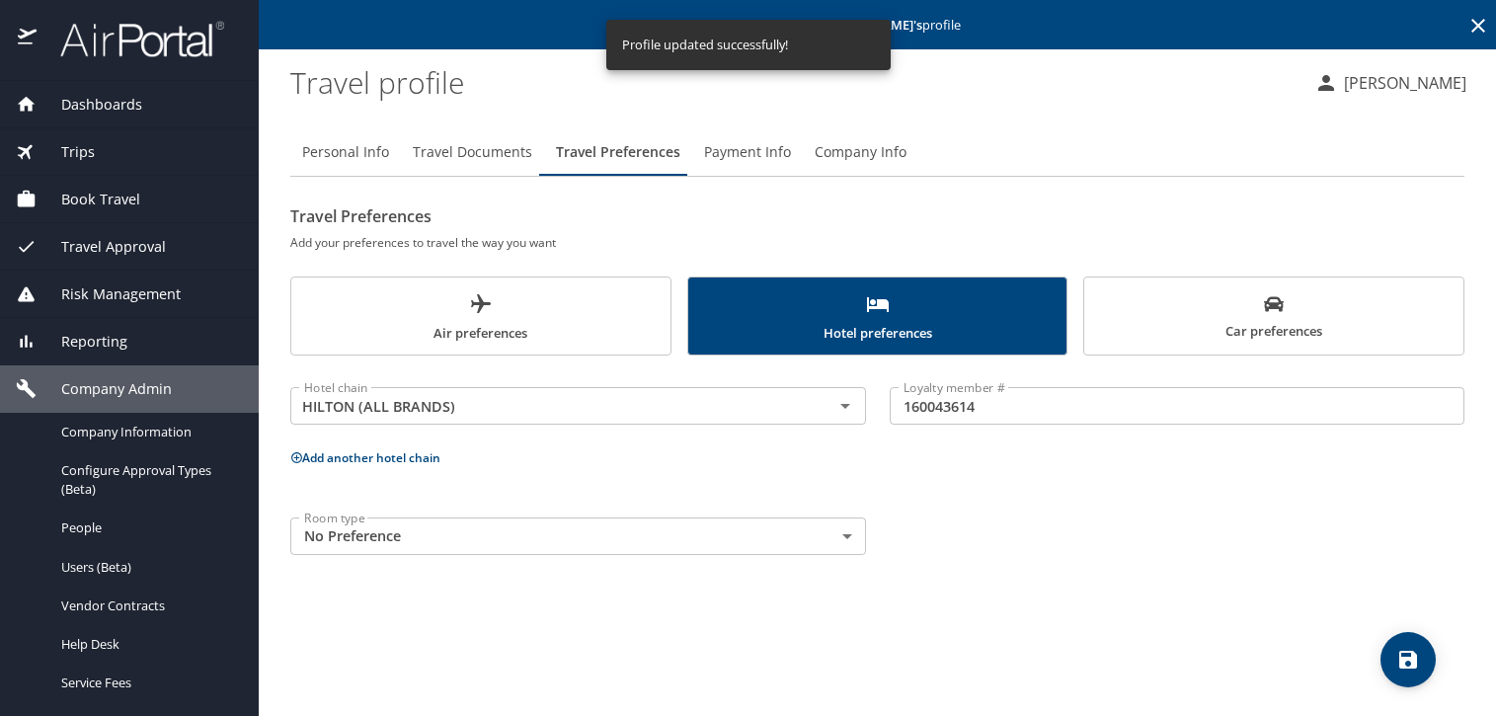
click at [990, 446] on p "Add another hotel chain" at bounding box center [877, 457] width 1174 height 25
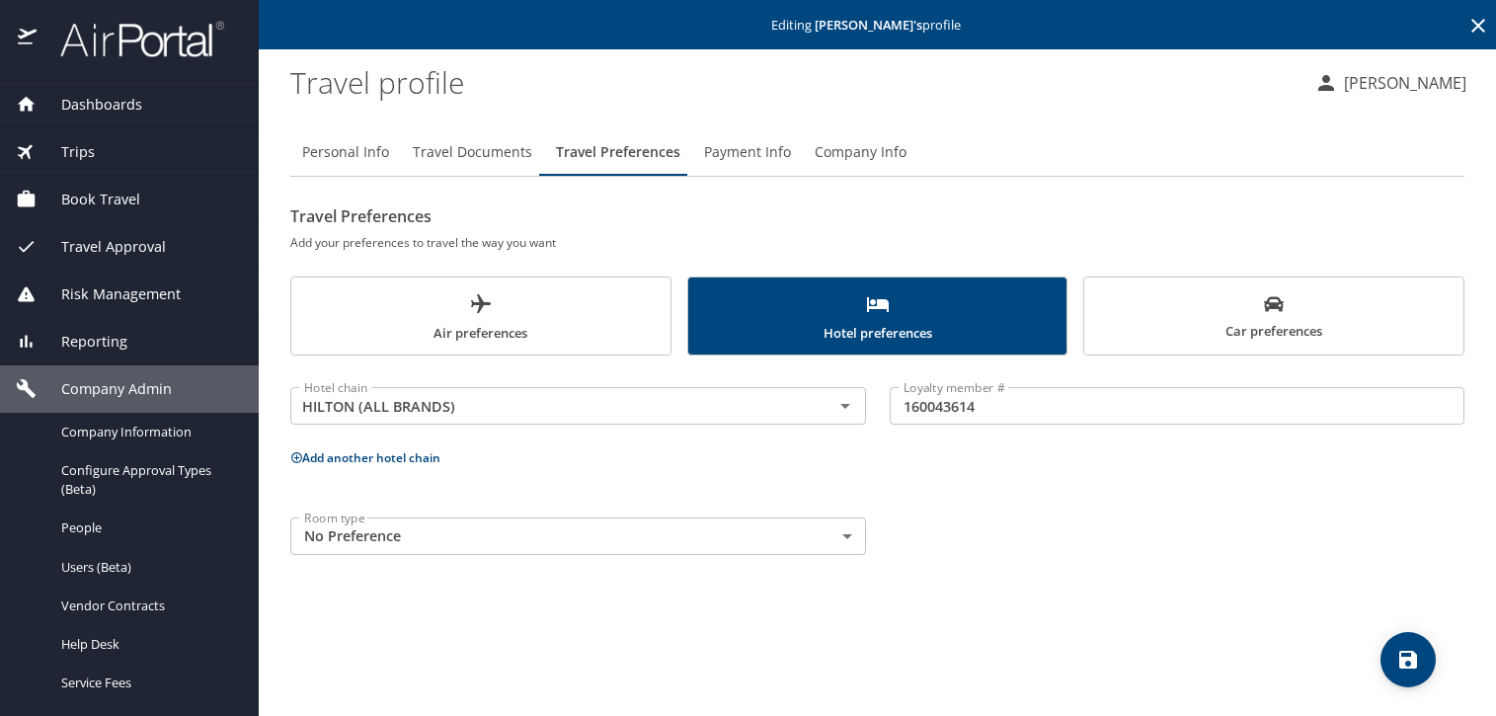
click at [333, 461] on button "Add another hotel chain" at bounding box center [365, 457] width 150 height 17
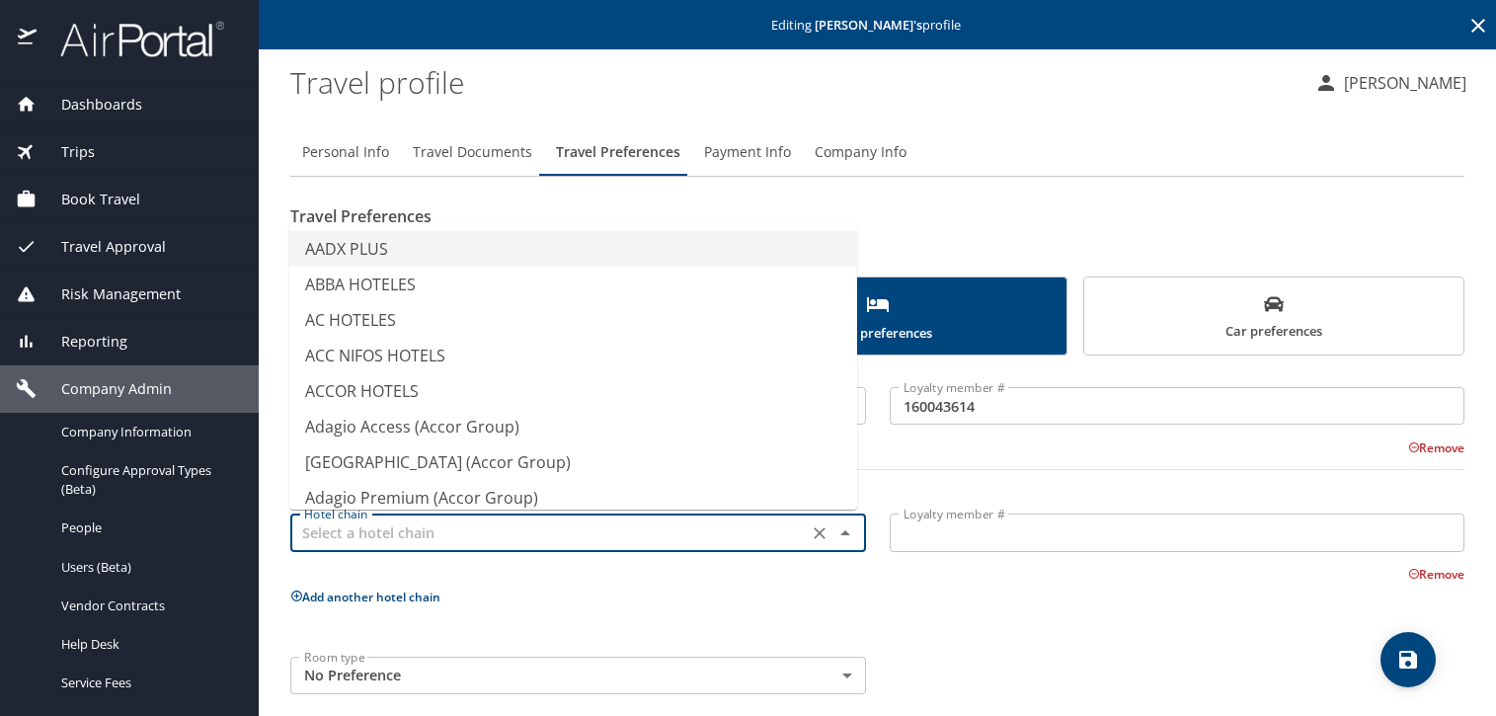
click at [531, 535] on input "text" at bounding box center [548, 532] width 505 height 26
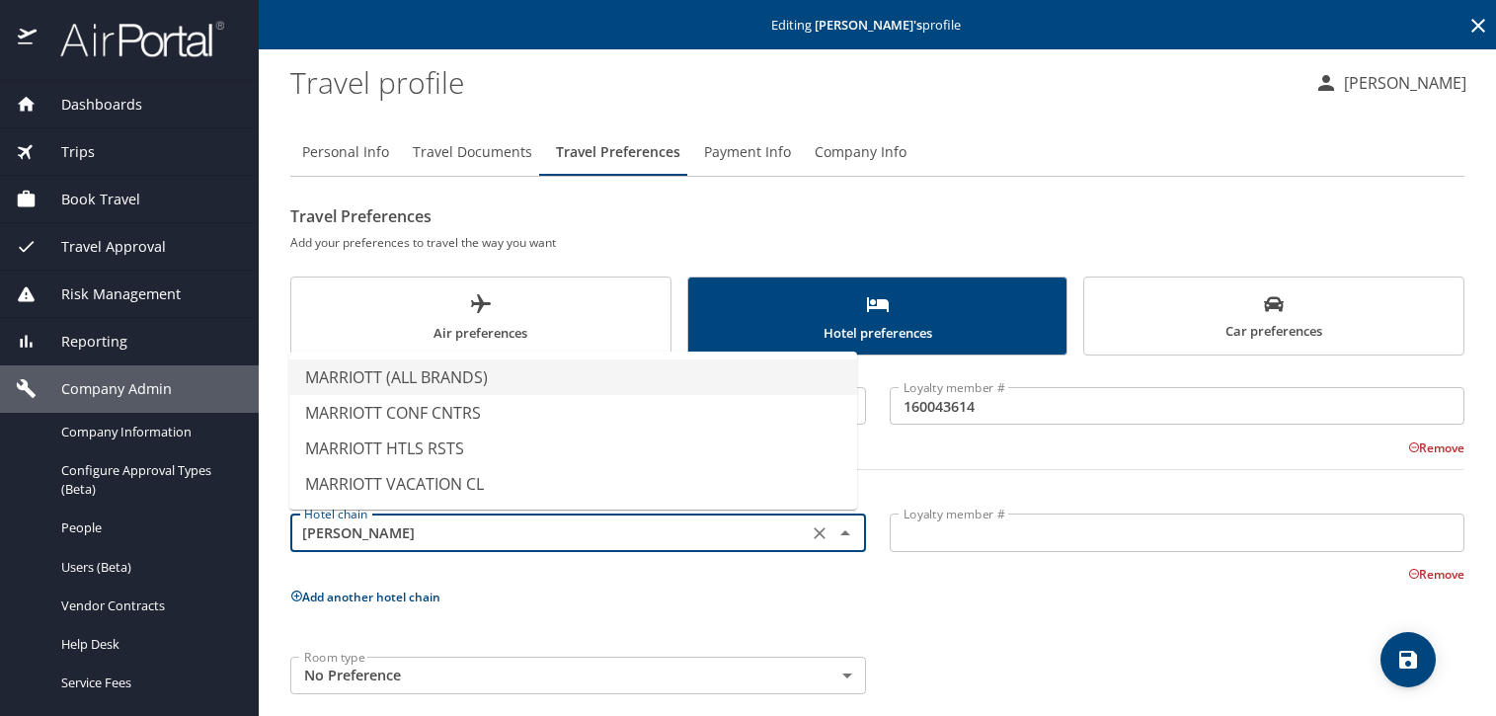
click at [627, 389] on li "MARRIOTT (ALL BRANDS)" at bounding box center [573, 377] width 568 height 36
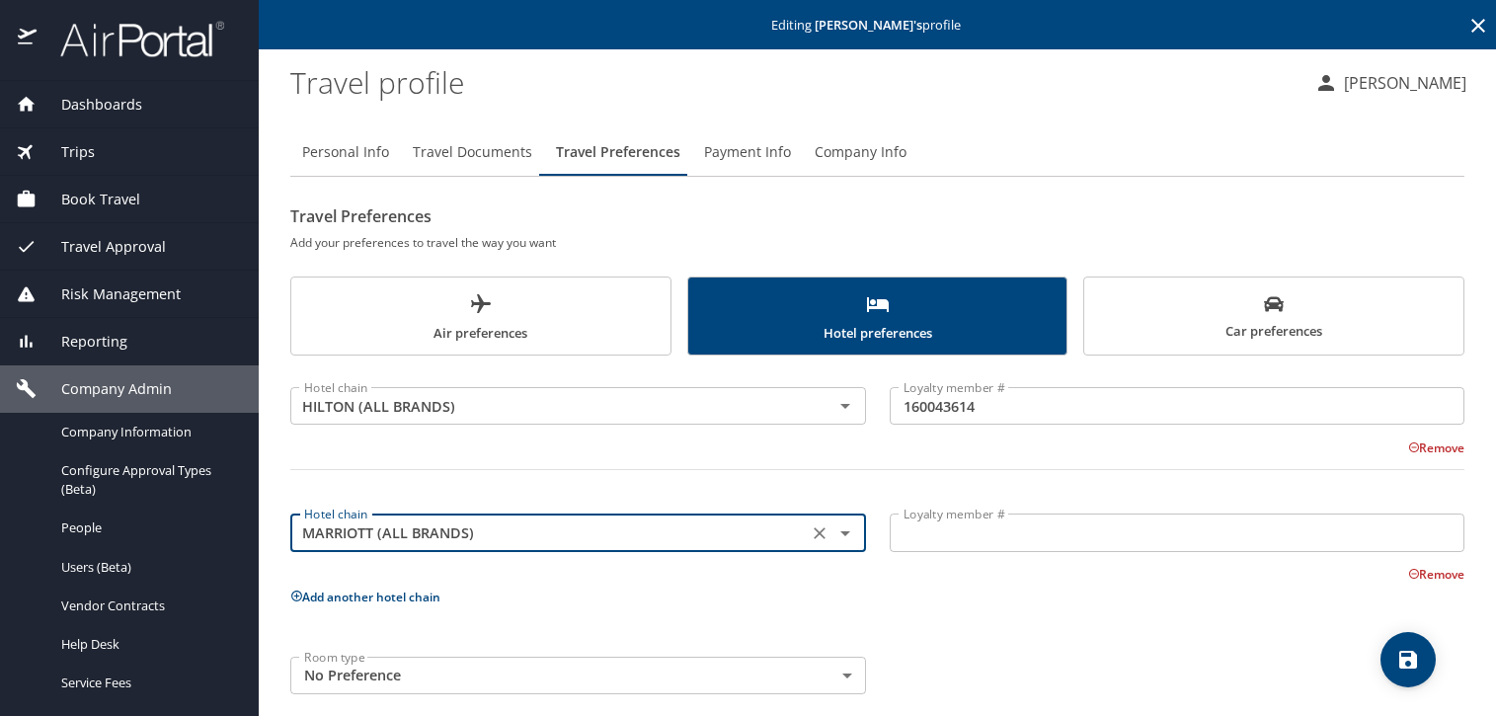
type input "MARRIOTT (ALL BRANDS)"
click at [996, 542] on input "Loyalty member #" at bounding box center [1177, 532] width 576 height 38
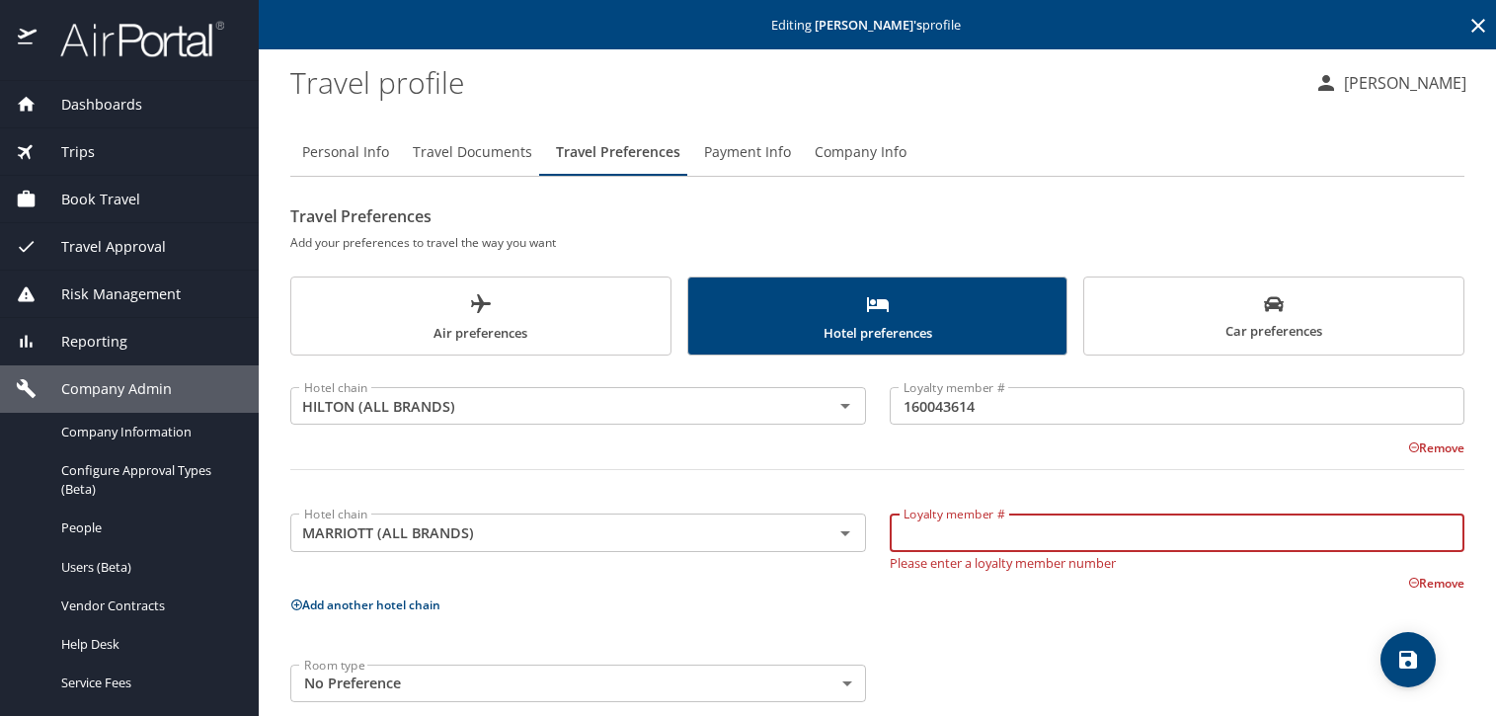
paste input "407289656"
type input "407289656"
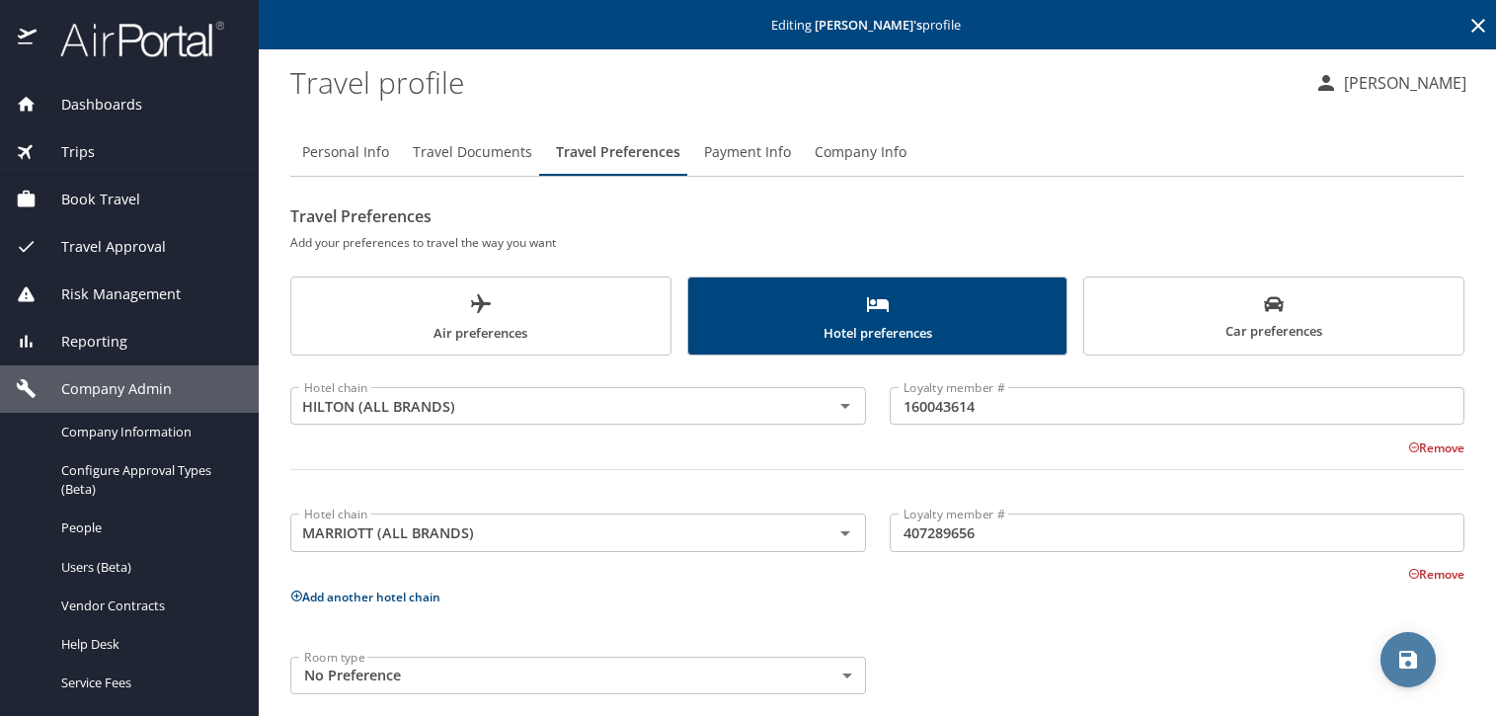
click at [1402, 648] on button "save" at bounding box center [1407, 659] width 55 height 55
